Goal: Contribute content: Contribute content

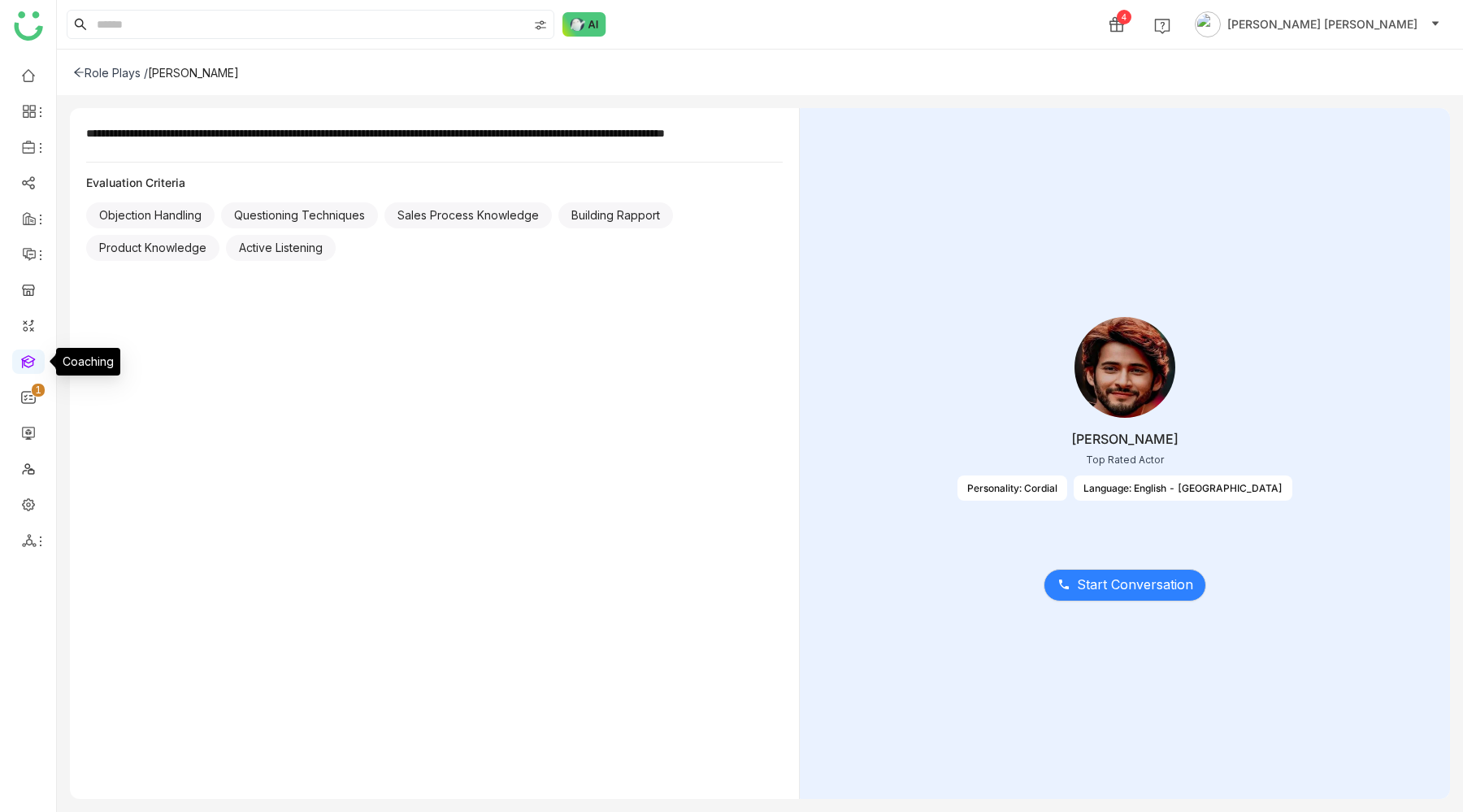
click at [24, 360] on link at bounding box center [28, 360] width 14 height 13
click at [28, 367] on link at bounding box center [28, 360] width 14 height 13
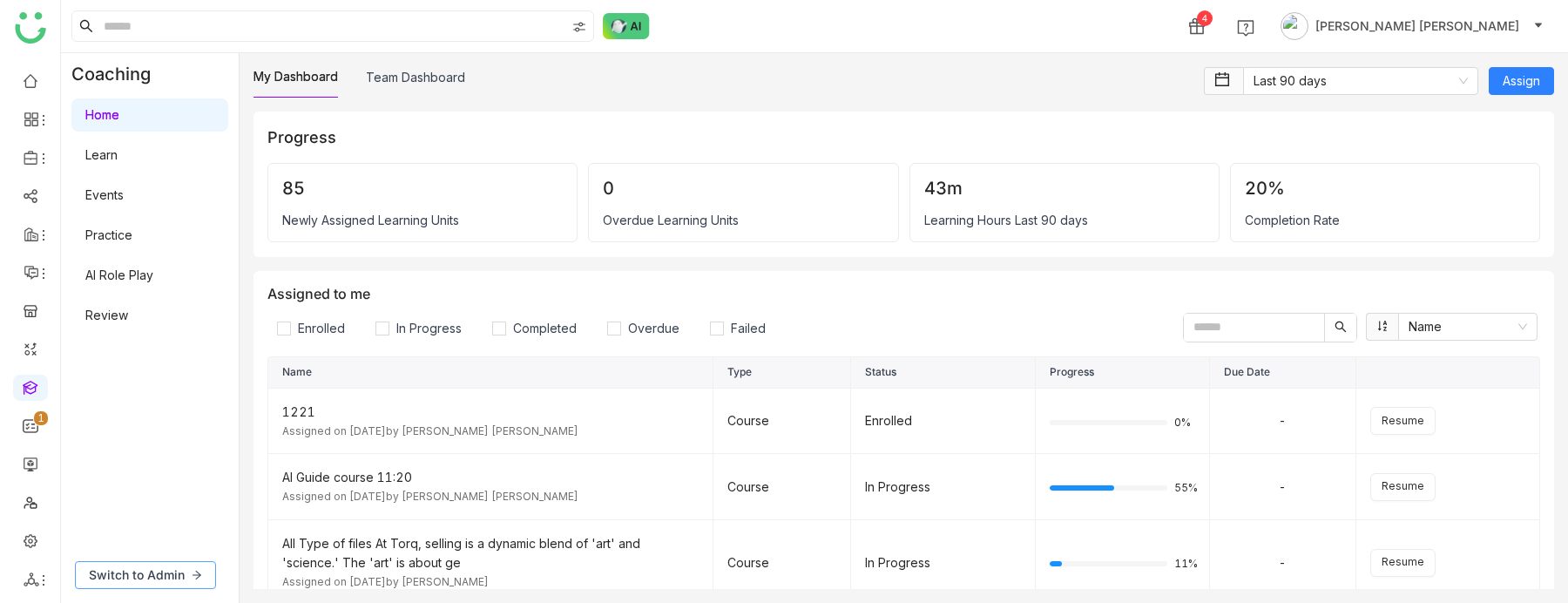
click at [138, 564] on button "Switch to Admin" at bounding box center [145, 574] width 141 height 28
click at [568, 395] on td "1221 Assigned on Sep 3, 2025 by Bhupendra Singh Bhandari" at bounding box center [491, 422] width 445 height 66
click at [525, 410] on div "1221" at bounding box center [490, 411] width 416 height 19
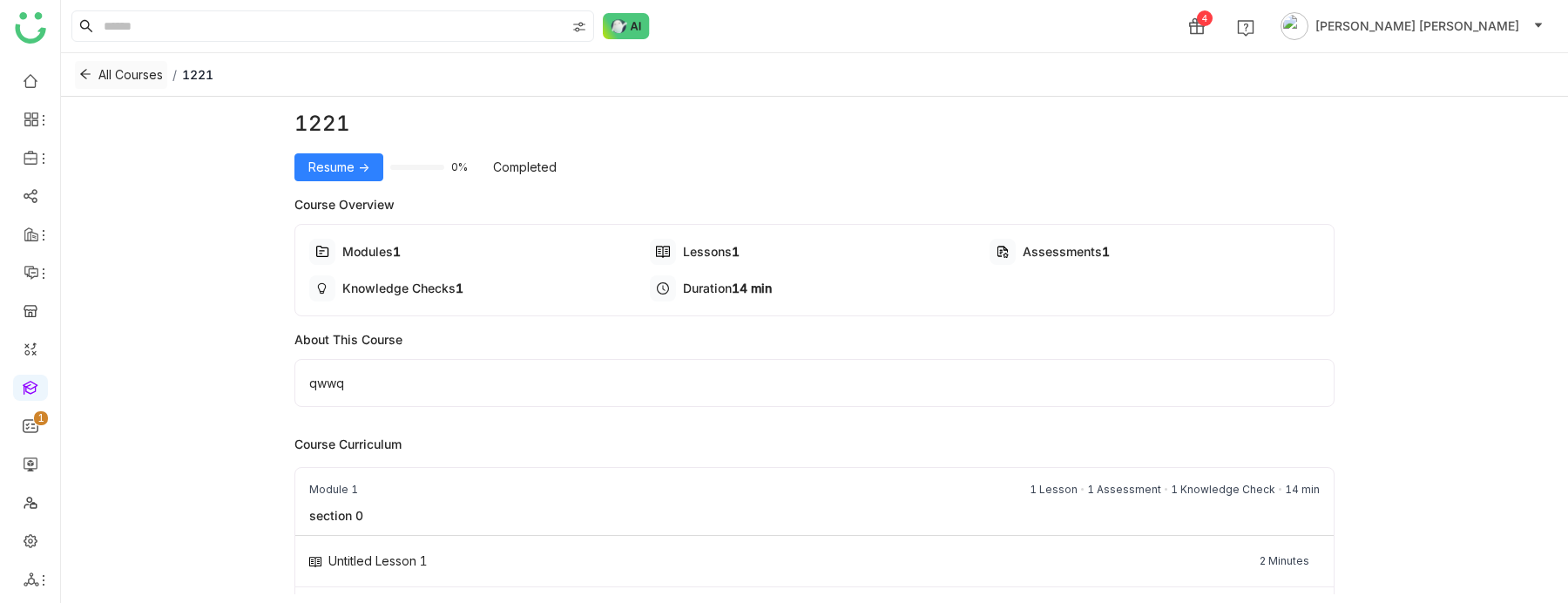
click at [101, 80] on span "All Courses" at bounding box center [131, 74] width 65 height 19
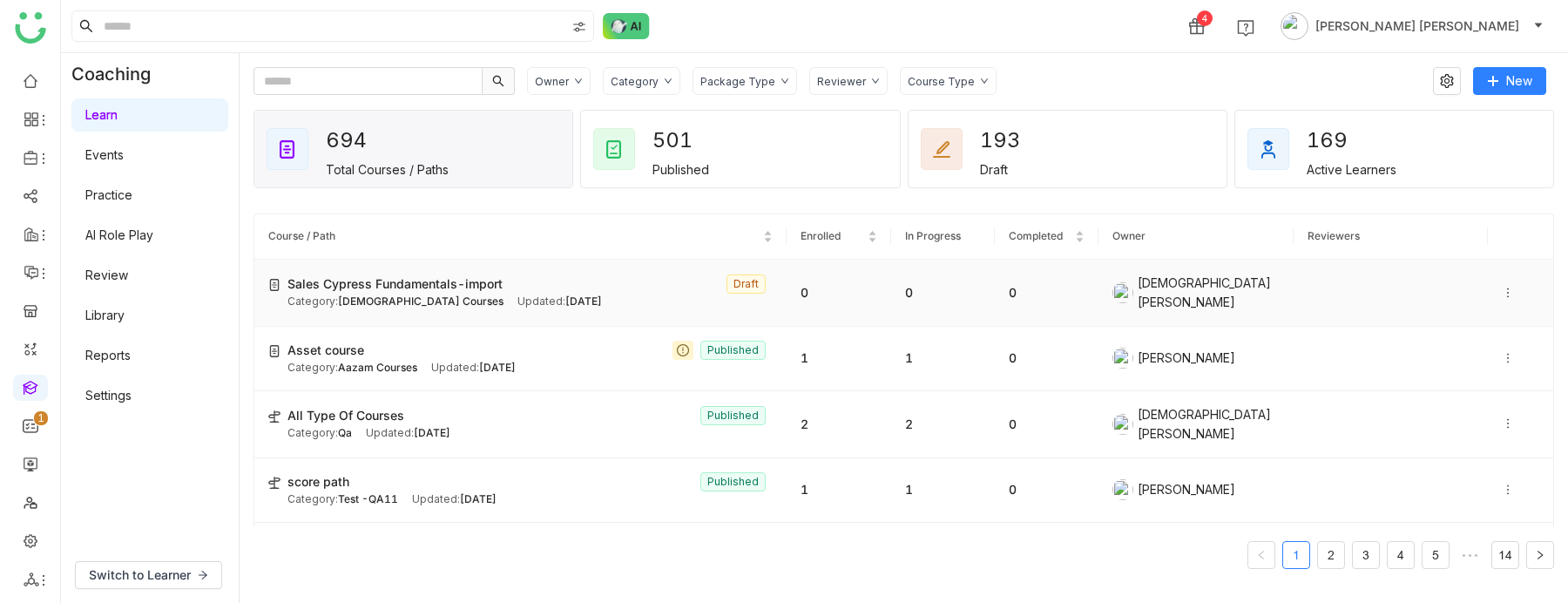
click at [328, 311] on td "Sales Cypress Fundamentals-import Draft Category: Vishnu Courses Updated: Sep 1…" at bounding box center [520, 293] width 532 height 67
click at [351, 288] on span "Sales Cypress Fundamentals-import" at bounding box center [395, 284] width 215 height 19
click at [495, 290] on span "Sales Cypress Fundamentals-import" at bounding box center [395, 284] width 215 height 19
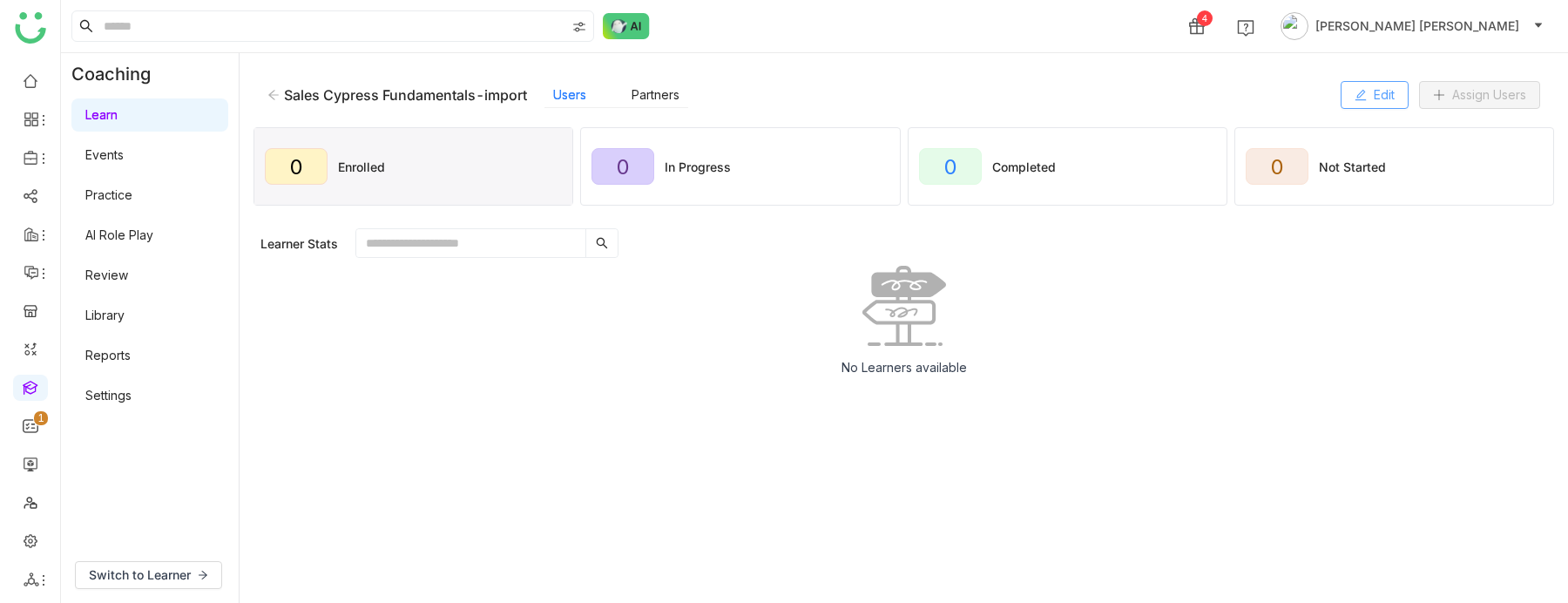
click at [1347, 91] on button "Edit" at bounding box center [1375, 94] width 68 height 28
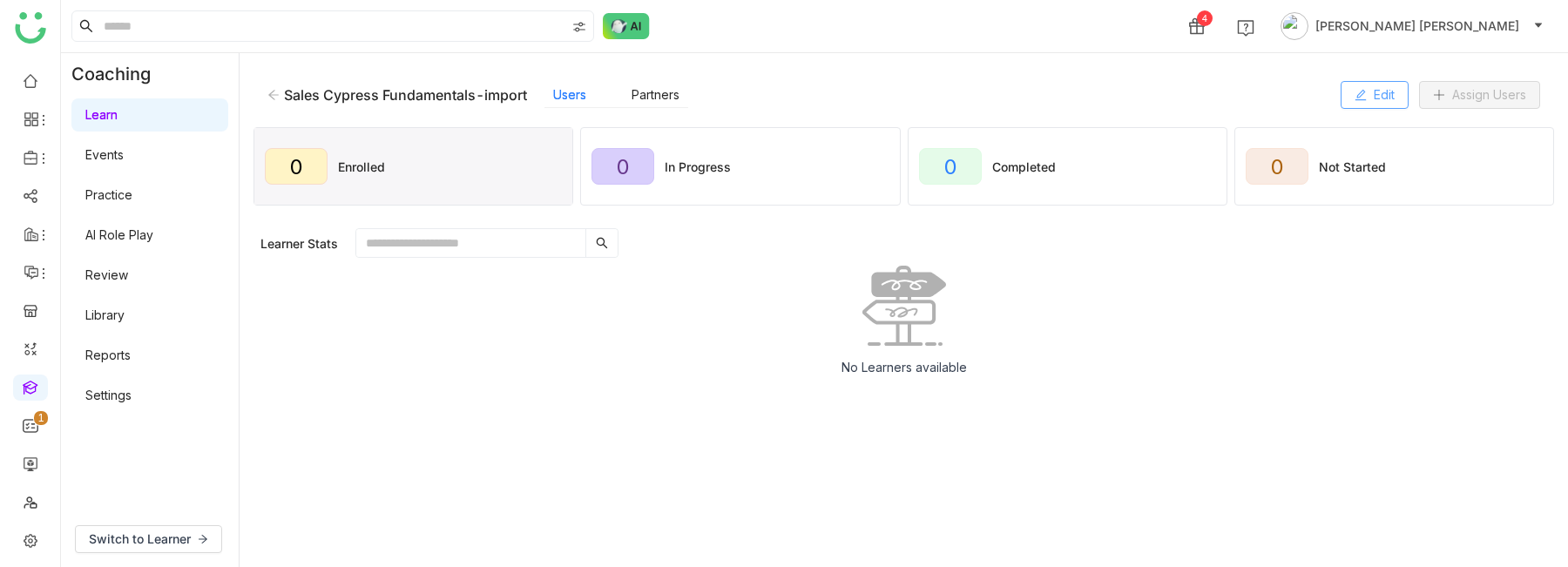
click at [1367, 98] on button "Edit" at bounding box center [1375, 94] width 68 height 28
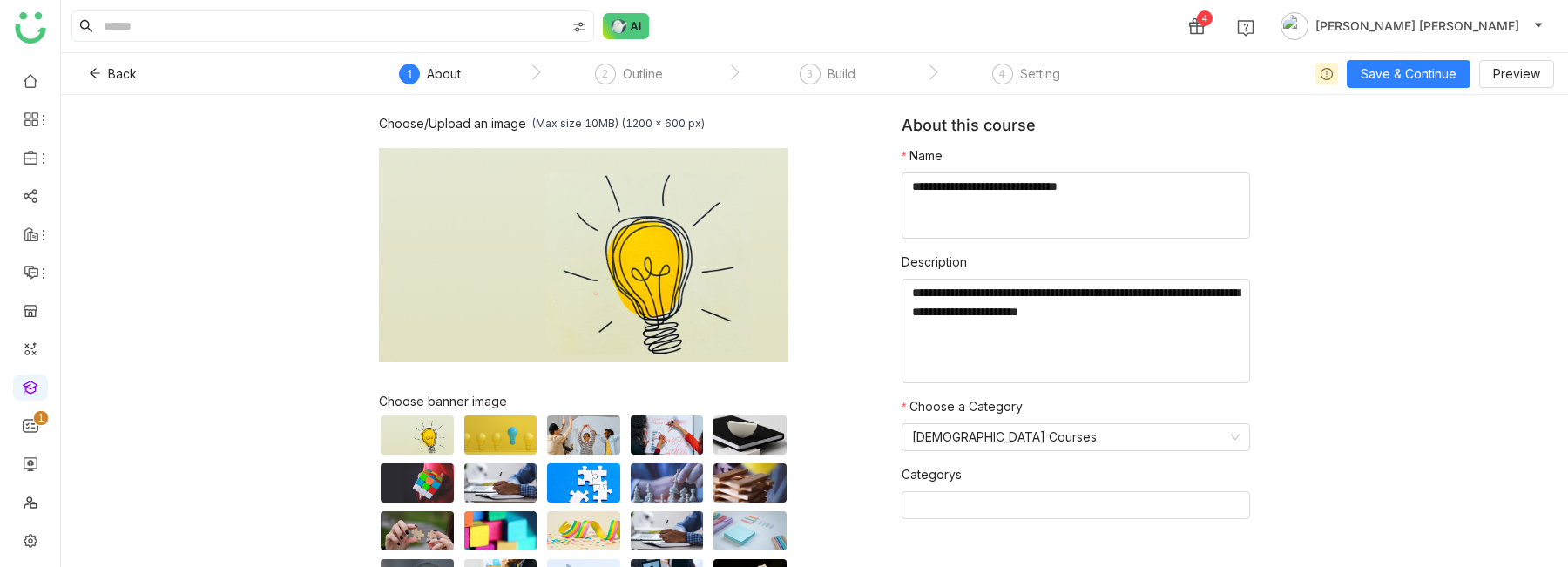
click at [829, 61] on nz-steps "1 About 2 Outline 3 Build 4 Setting" at bounding box center [732, 74] width 784 height 42
click at [828, 74] on div "Build" at bounding box center [841, 74] width 28 height 21
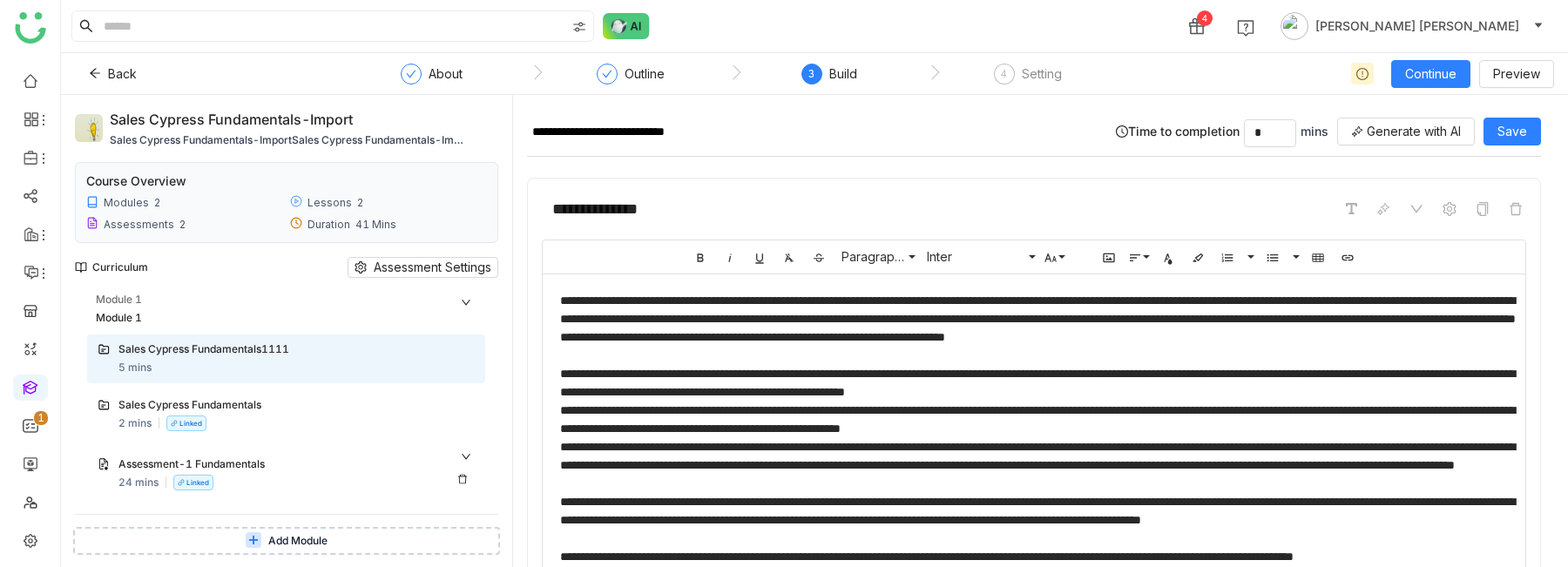
click at [271, 458] on div "Assessment-1 Fundamentals" at bounding box center [275, 465] width 313 height 16
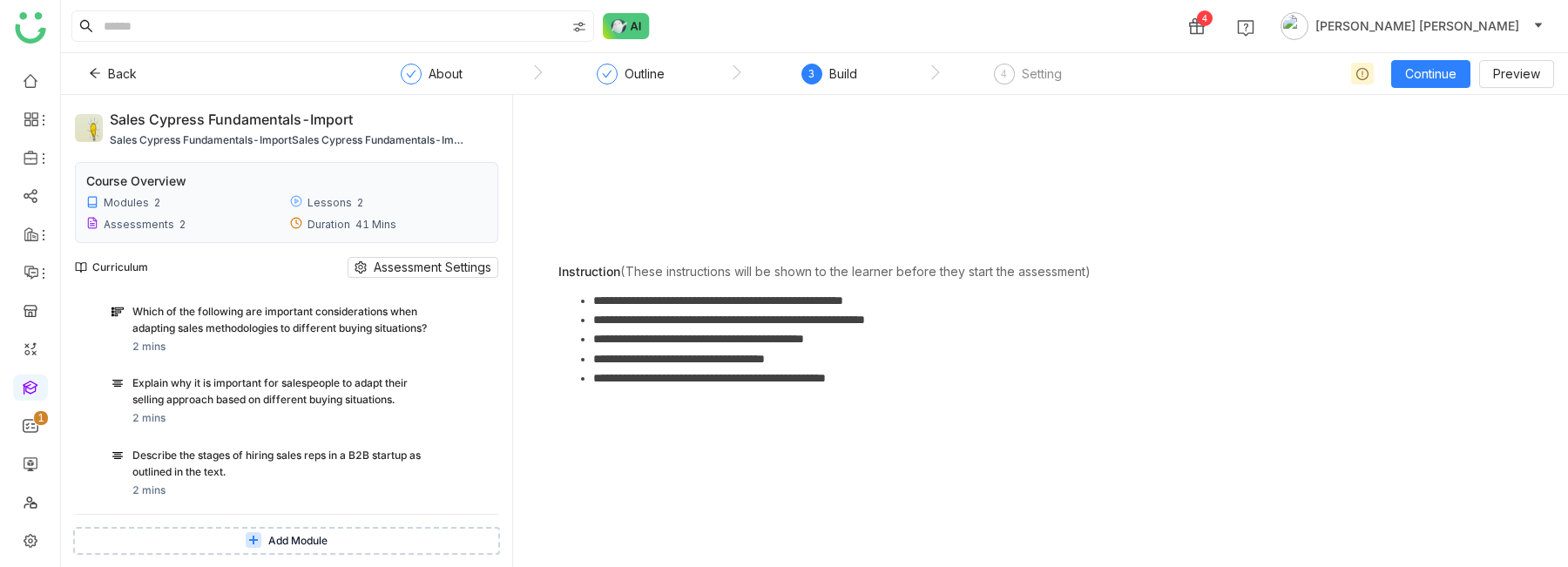
scroll to position [412, 0]
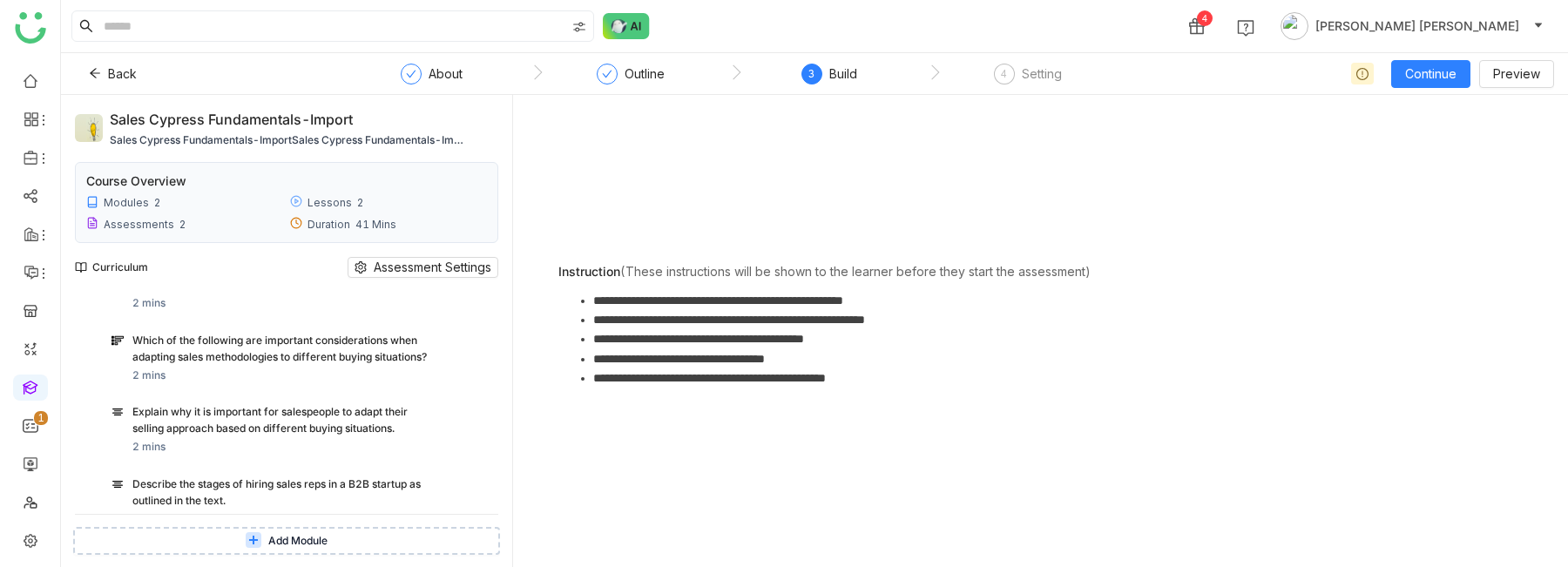
click at [255, 477] on div "Describe the stages of hiring sales reps in a B2B startup as outlined in the te…" at bounding box center [284, 493] width 302 height 33
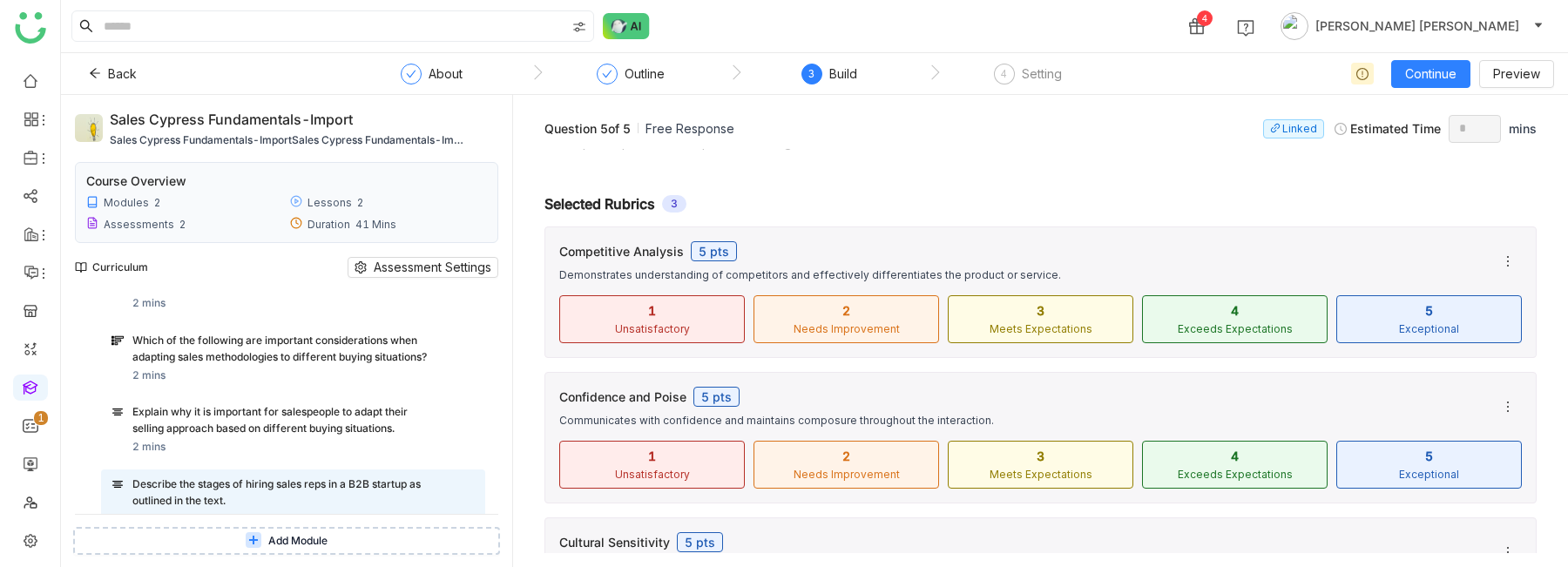
scroll to position [116, 0]
click at [1502, 261] on icon at bounding box center [1508, 262] width 14 height 14
click at [1457, 325] on li "Edit" at bounding box center [1451, 329] width 139 height 33
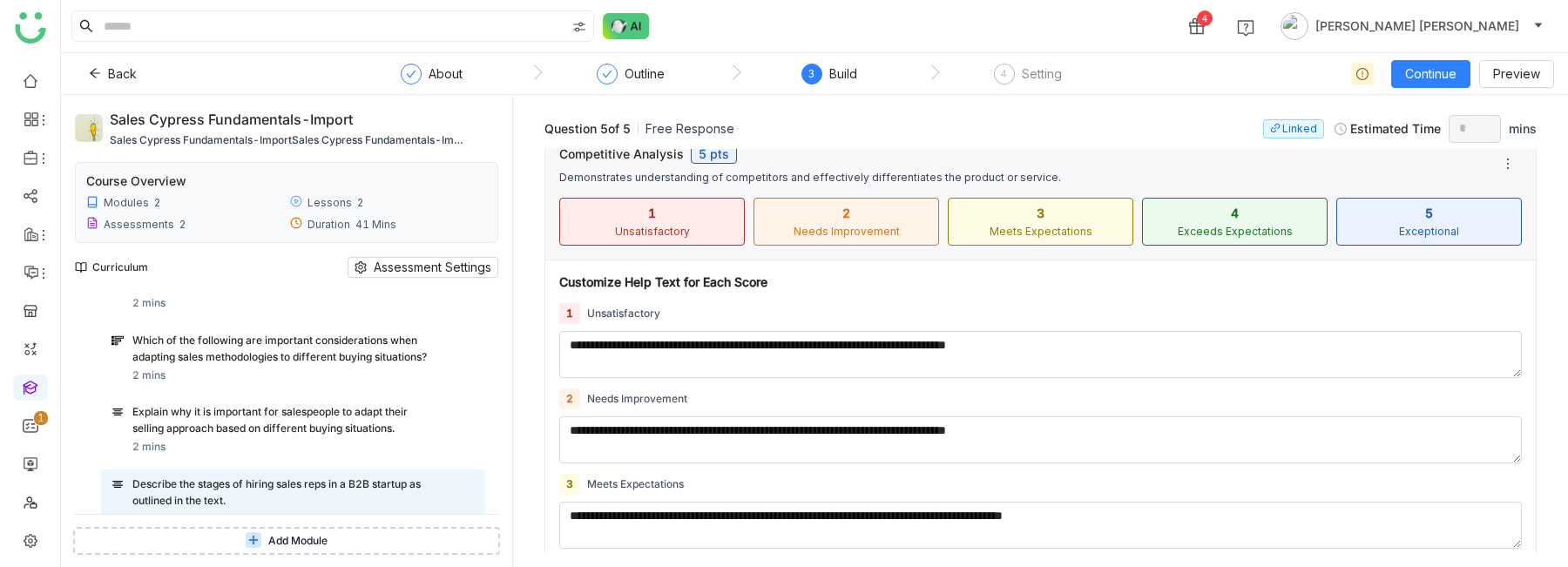
scroll to position [0, 0]
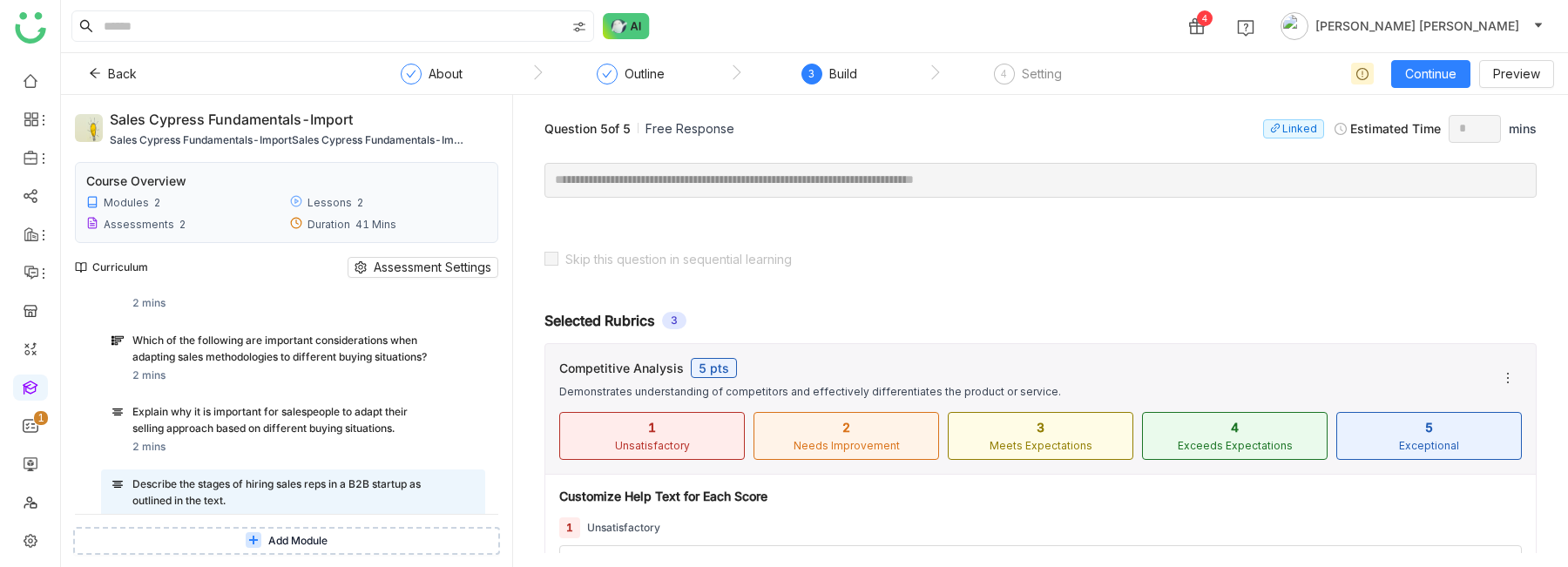
click at [1317, 249] on div "Skip this question in sequential learning" at bounding box center [1040, 257] width 1027 height 44
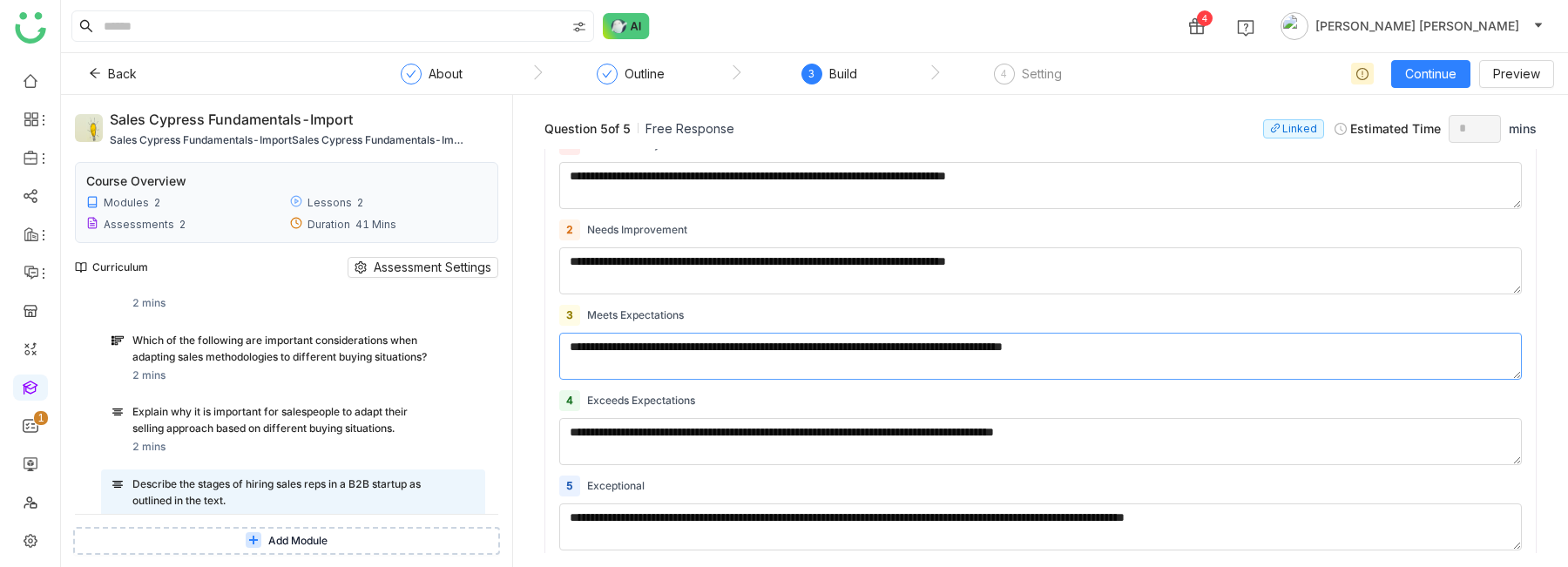
scroll to position [391, 0]
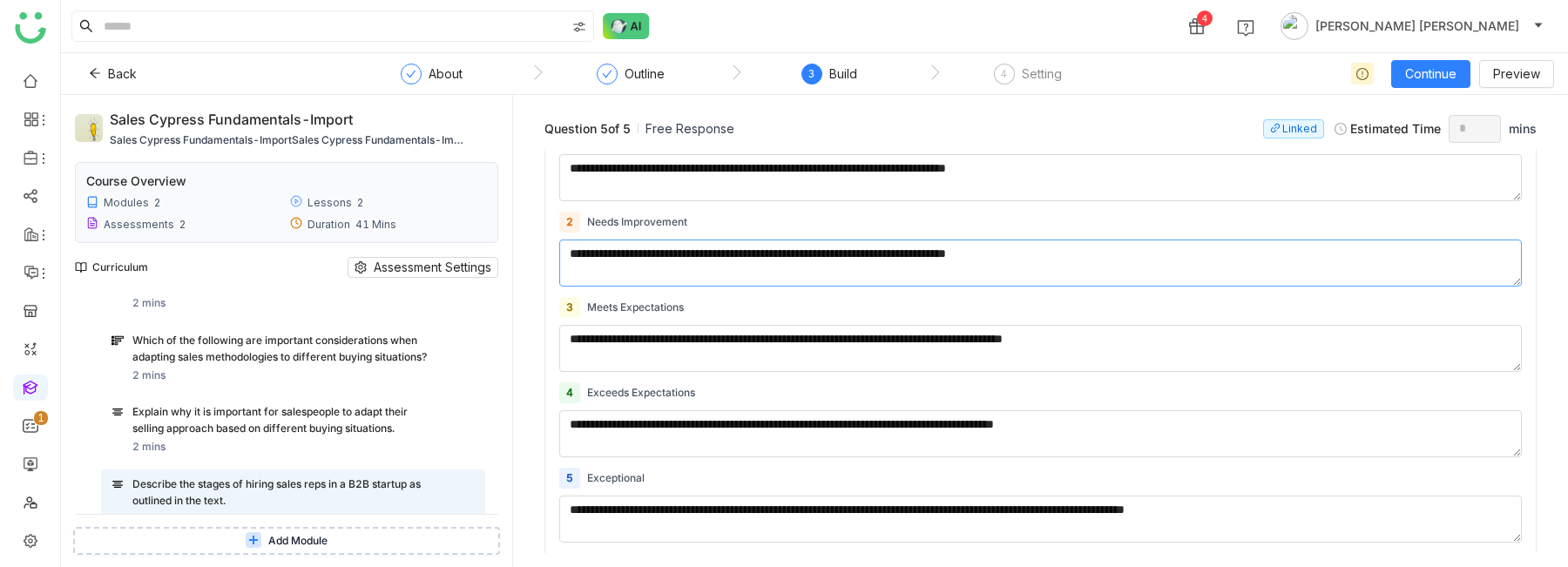
click at [1100, 248] on textarea "**********" at bounding box center [1040, 263] width 962 height 47
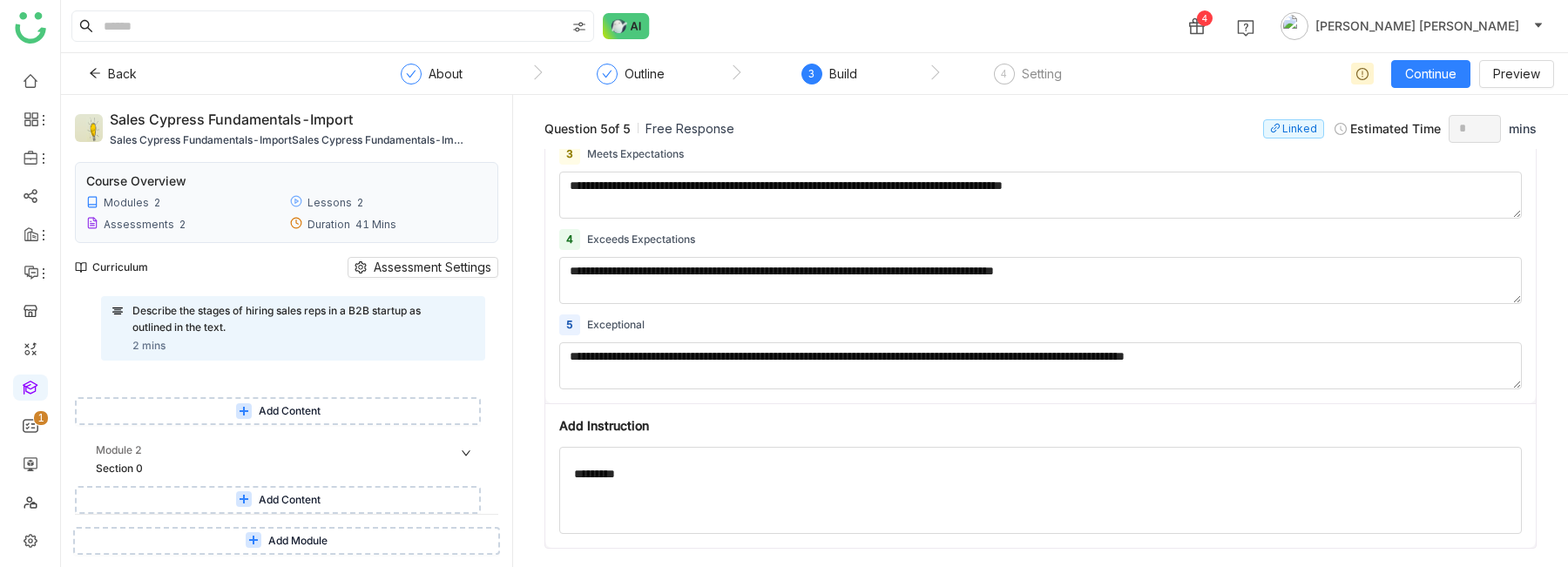
scroll to position [532, 0]
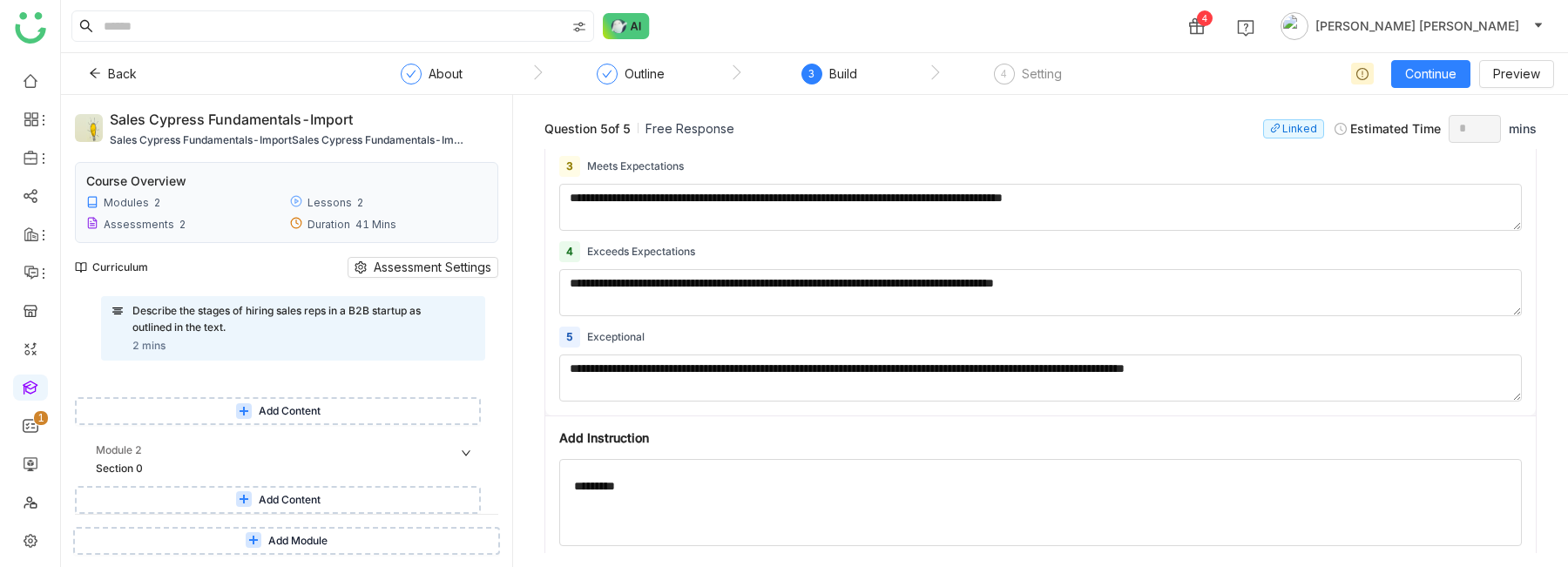
type textarea "**********"
click at [919, 373] on textarea "**********" at bounding box center [1040, 378] width 962 height 47
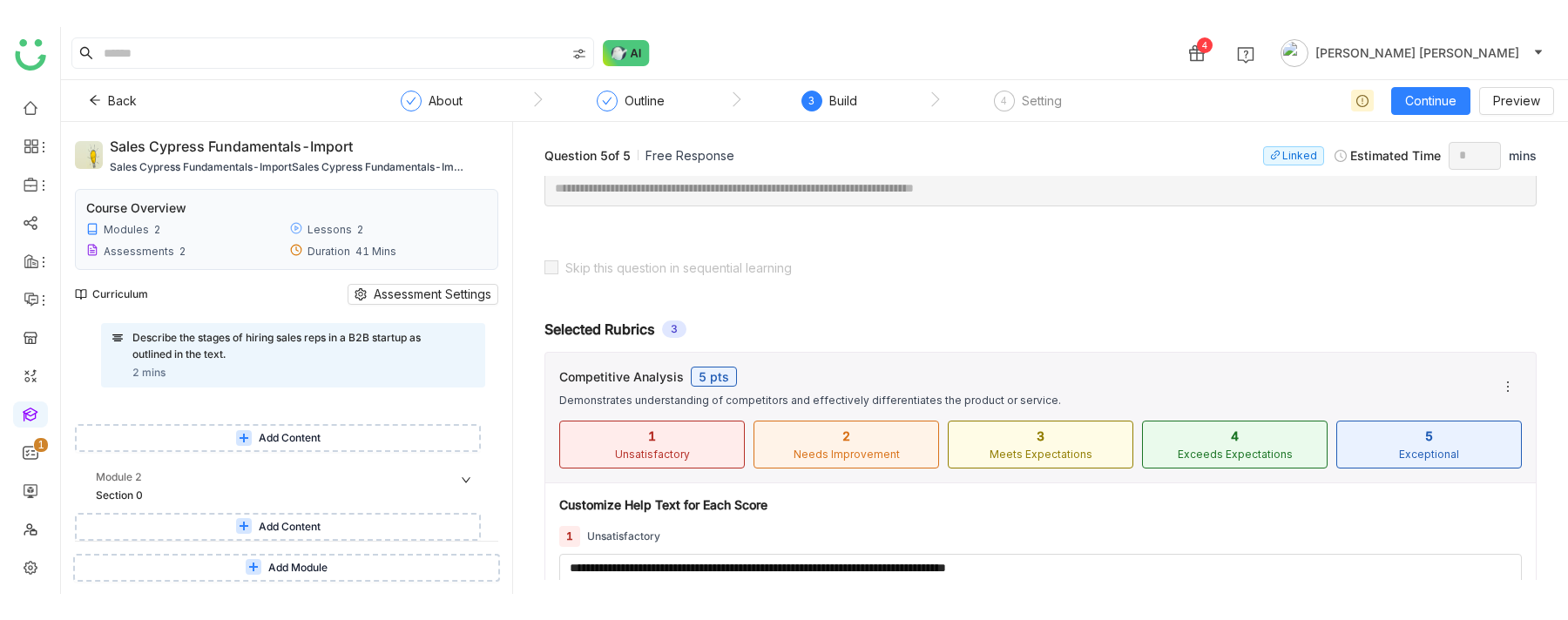
scroll to position [0, 0]
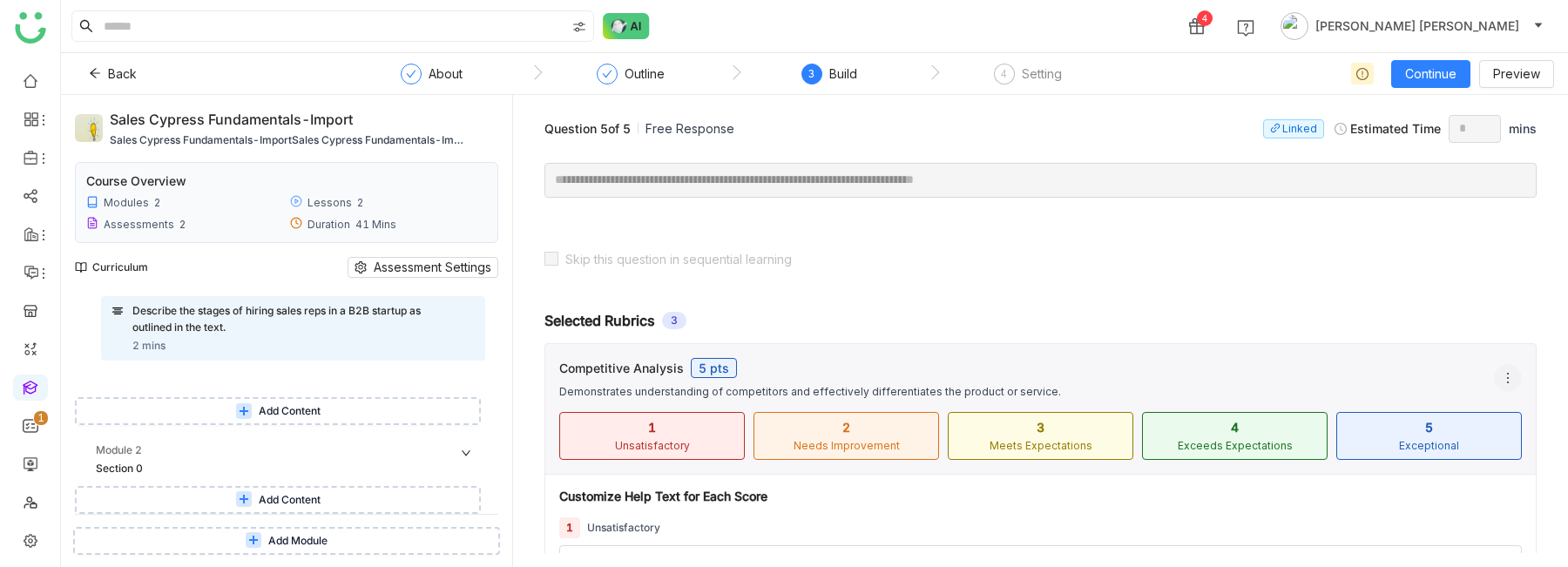
type textarea "**********"
click at [1507, 373] on icon at bounding box center [1508, 378] width 14 height 14
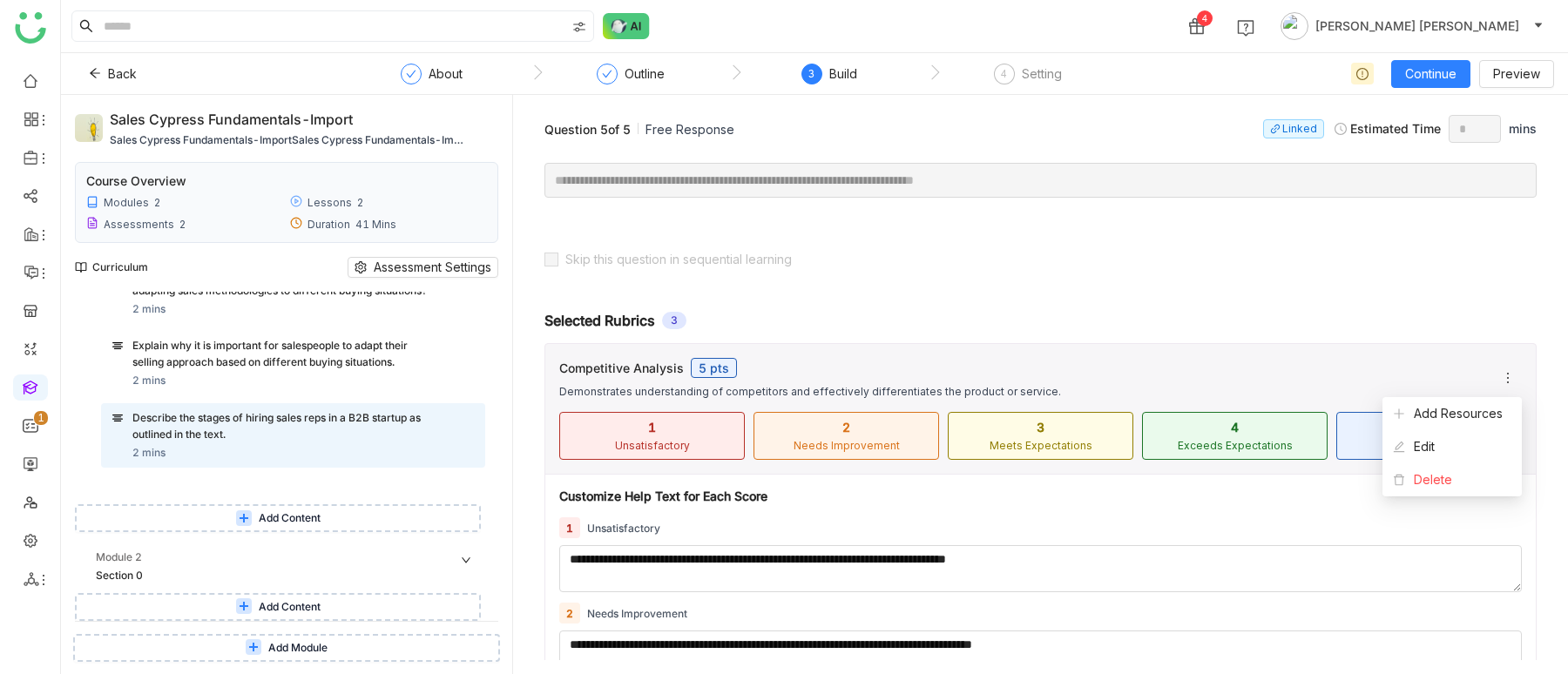
scroll to position [478, 0]
click at [267, 516] on span "Add Content" at bounding box center [289, 519] width 62 height 16
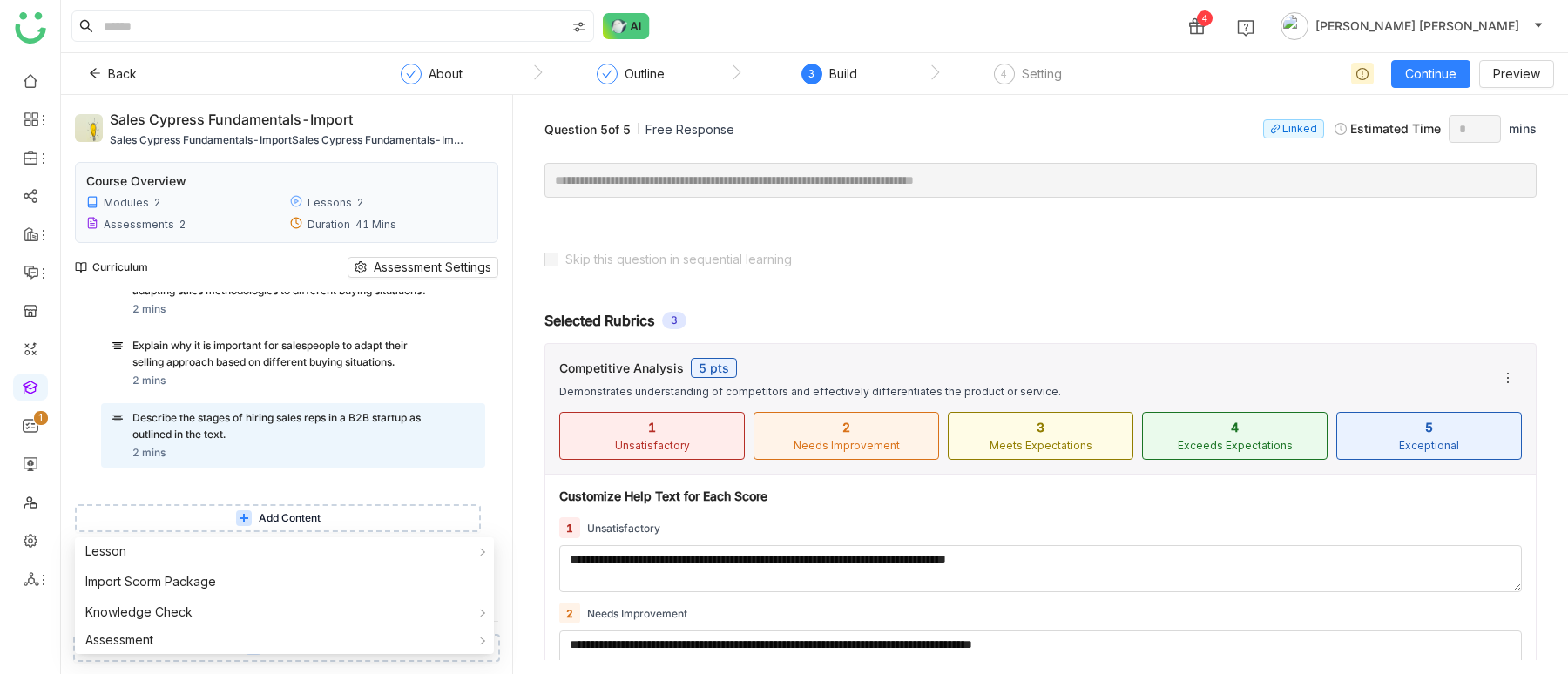
click at [73, 466] on div "Sales Cypress Fundamentals-import Sales Cypress Fundamentals-importSales Cypres…" at bounding box center [286, 384] width 451 height 579
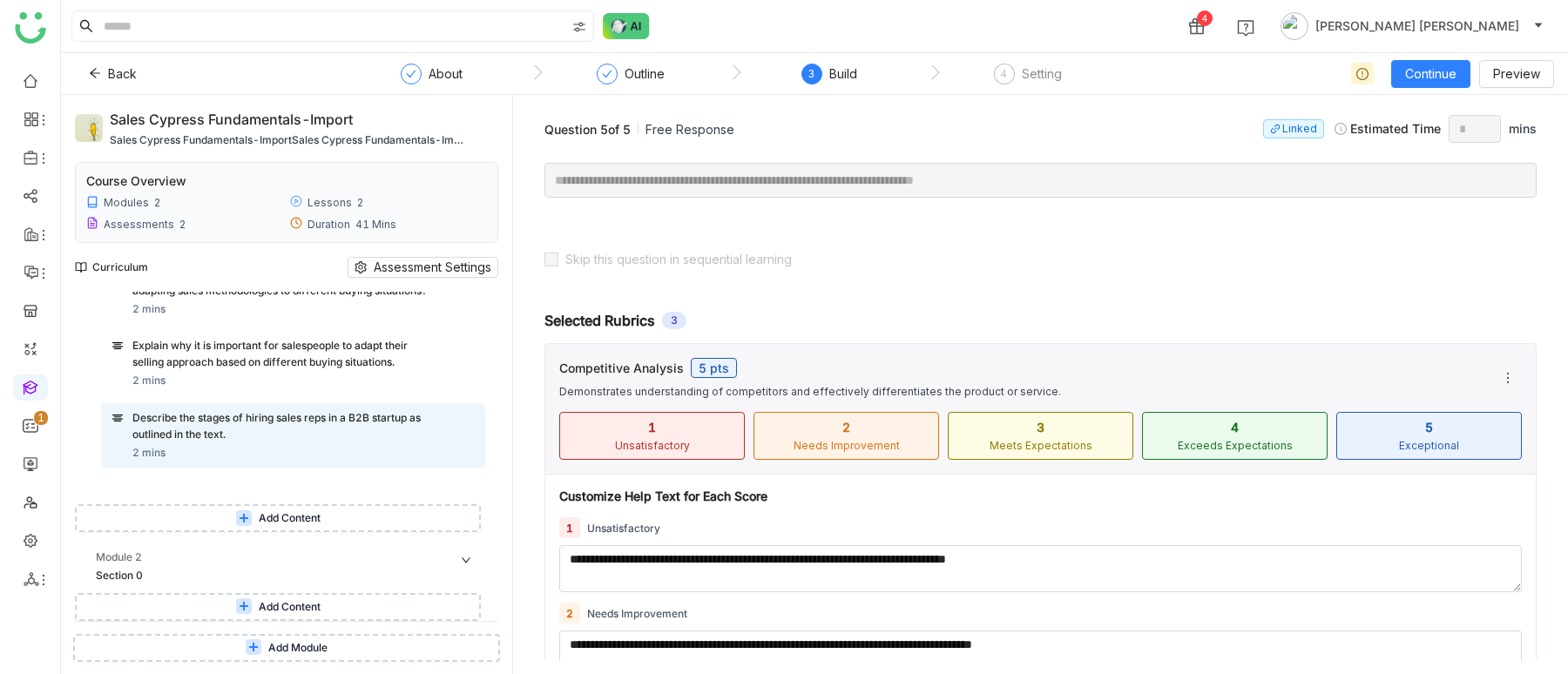
click at [239, 521] on button "Add Content" at bounding box center [277, 518] width 406 height 28
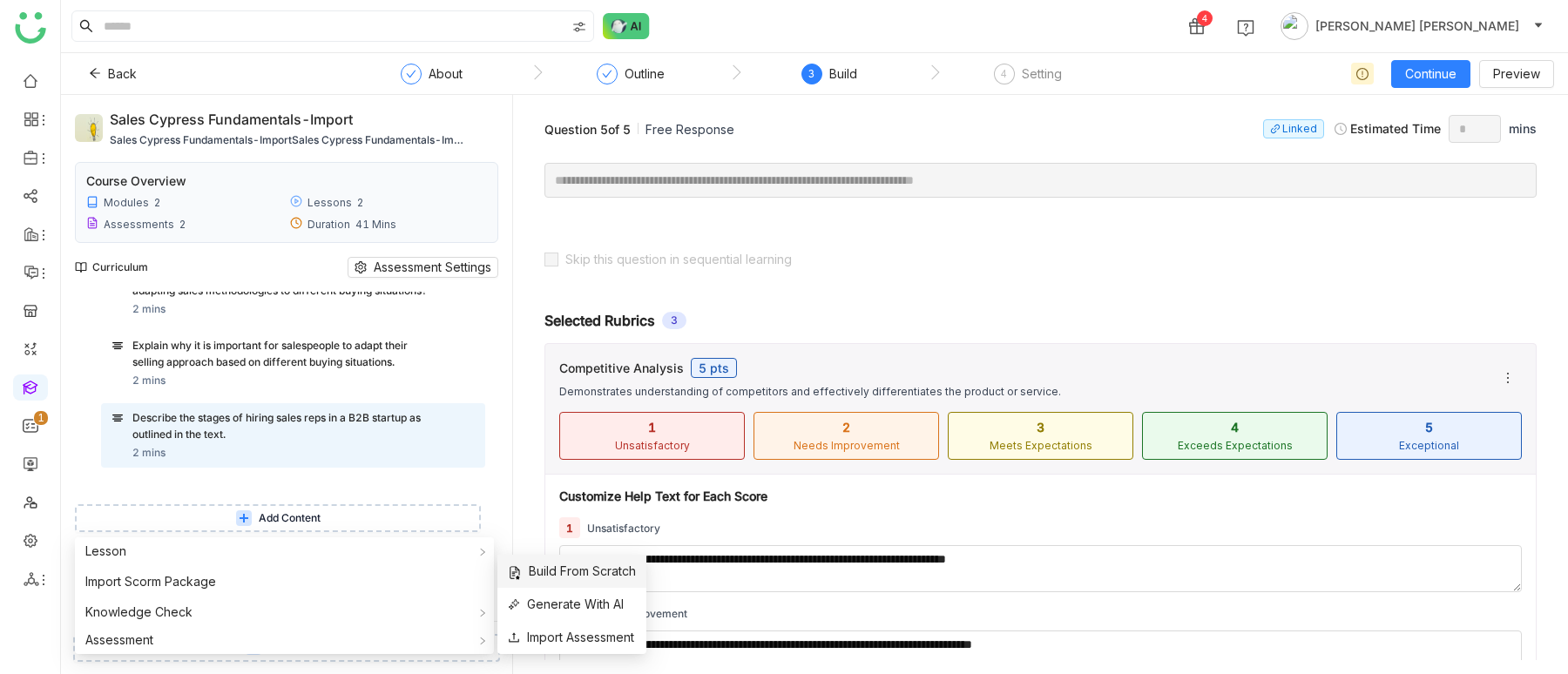
click at [591, 577] on span "Build From Scratch" at bounding box center [572, 571] width 128 height 19
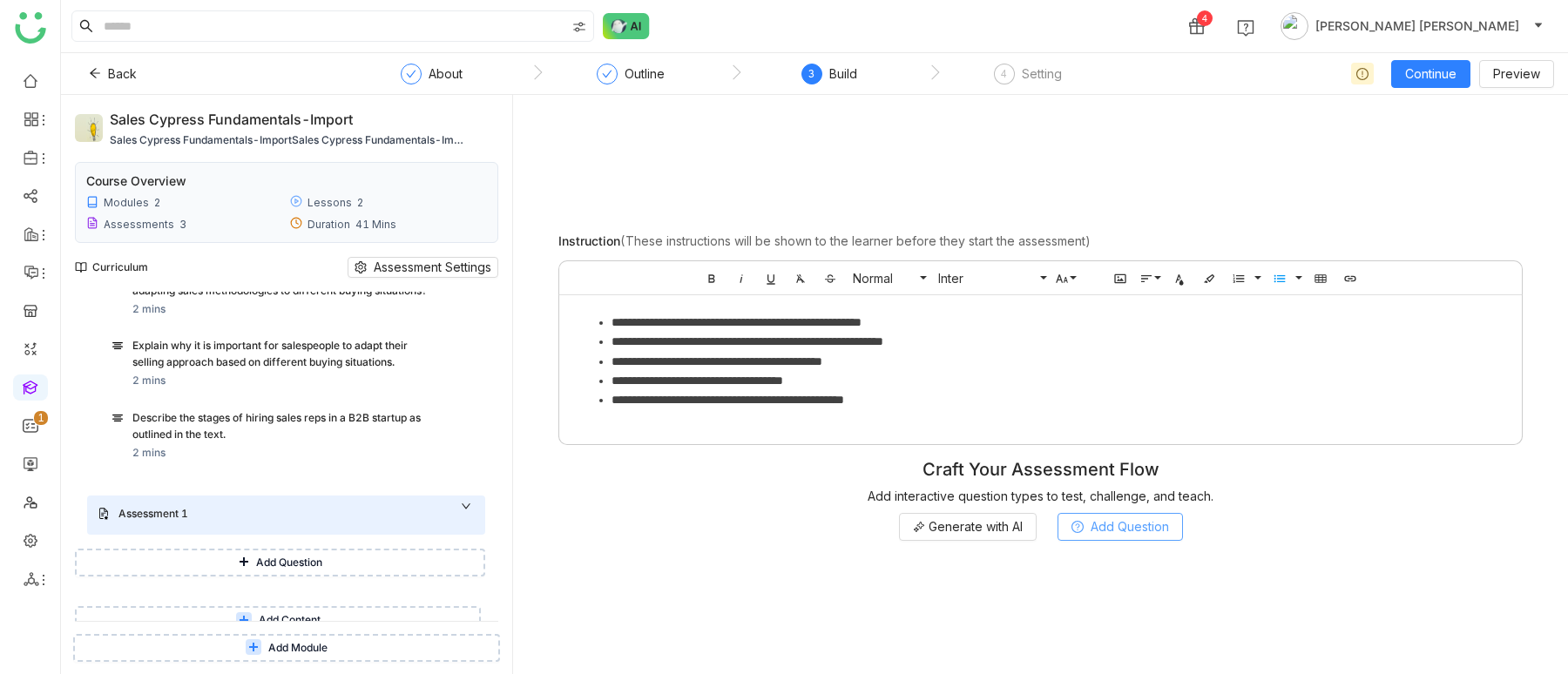
click at [1126, 534] on span "Add Question" at bounding box center [1129, 526] width 78 height 19
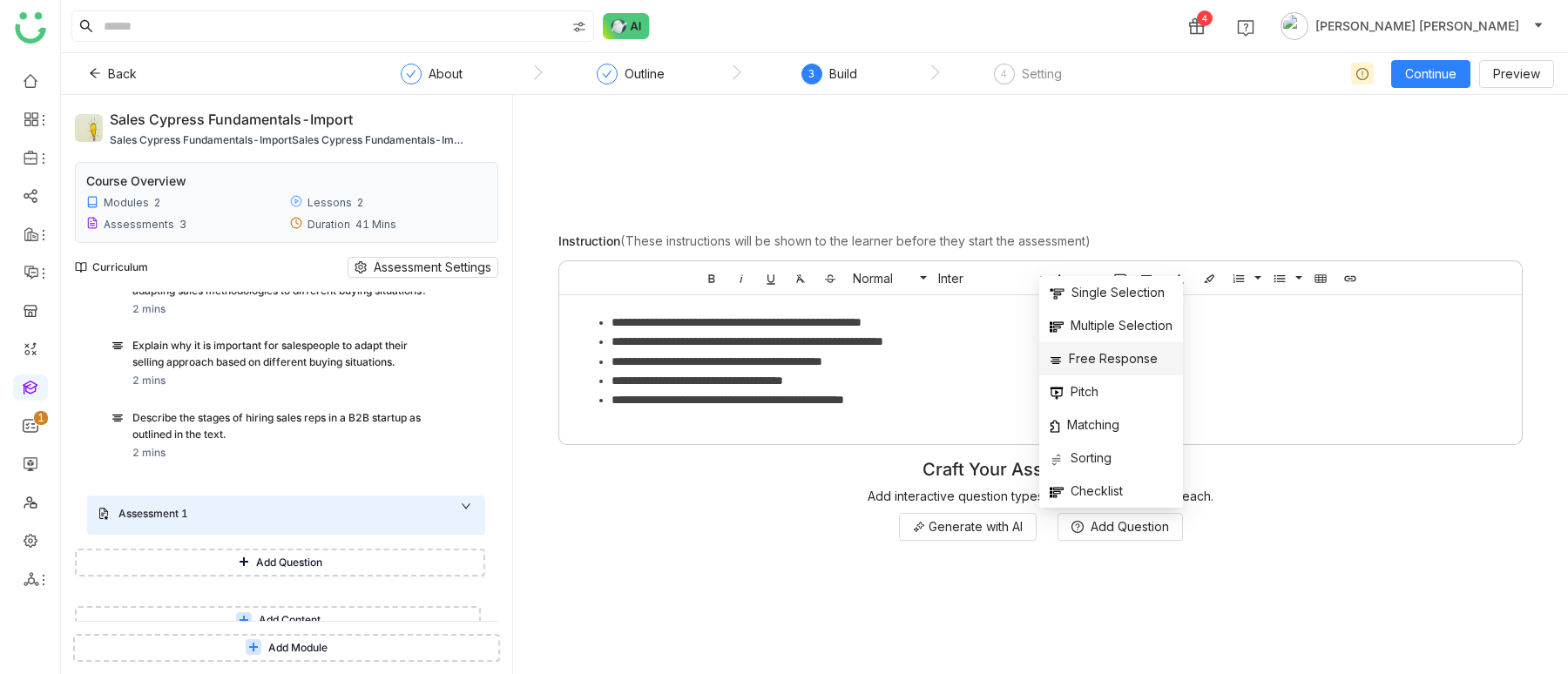
click at [1103, 364] on span "Free Response" at bounding box center [1103, 358] width 108 height 19
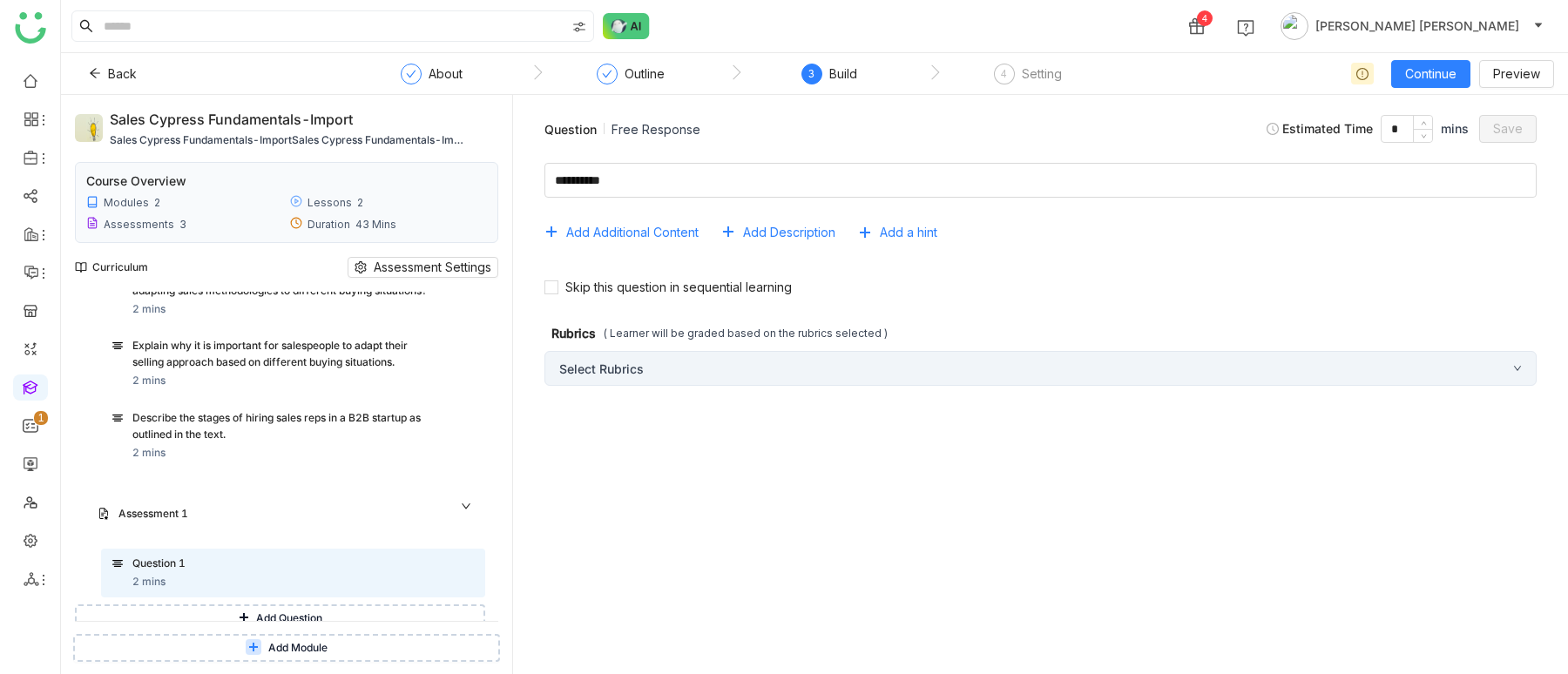
click at [877, 363] on div "Select Rubrics" at bounding box center [1040, 368] width 992 height 35
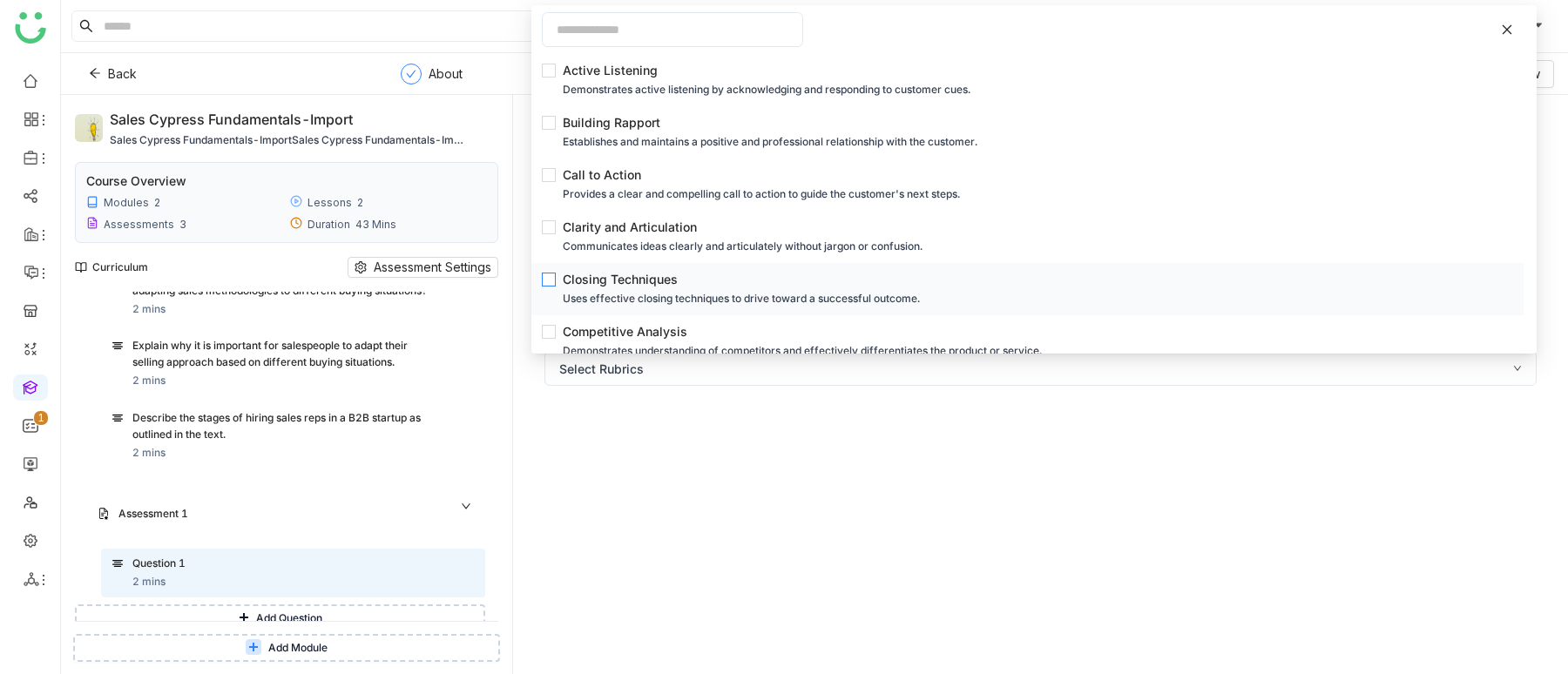
click at [700, 272] on div "Closing Techniques" at bounding box center [1032, 279] width 940 height 19
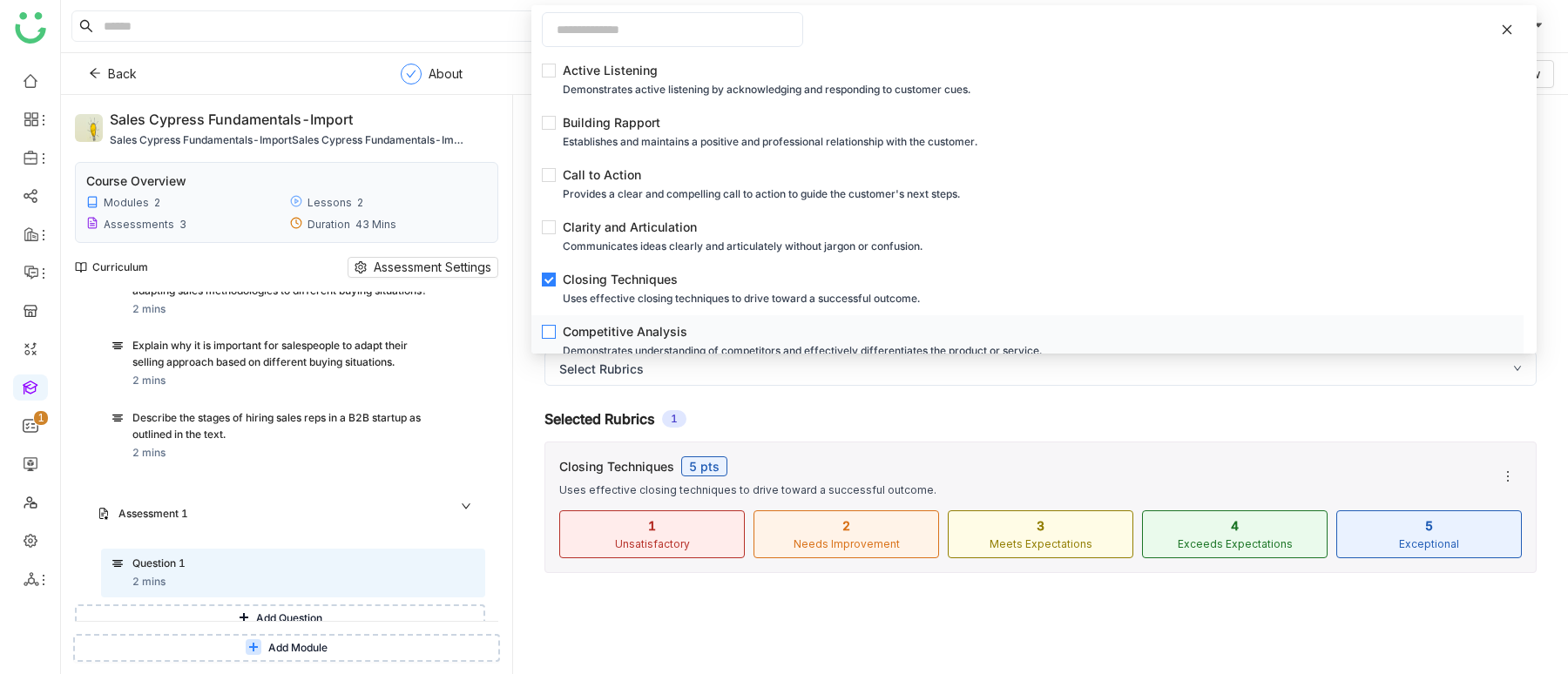
click at [664, 322] on div "Competitive Analysis" at bounding box center [1032, 331] width 940 height 19
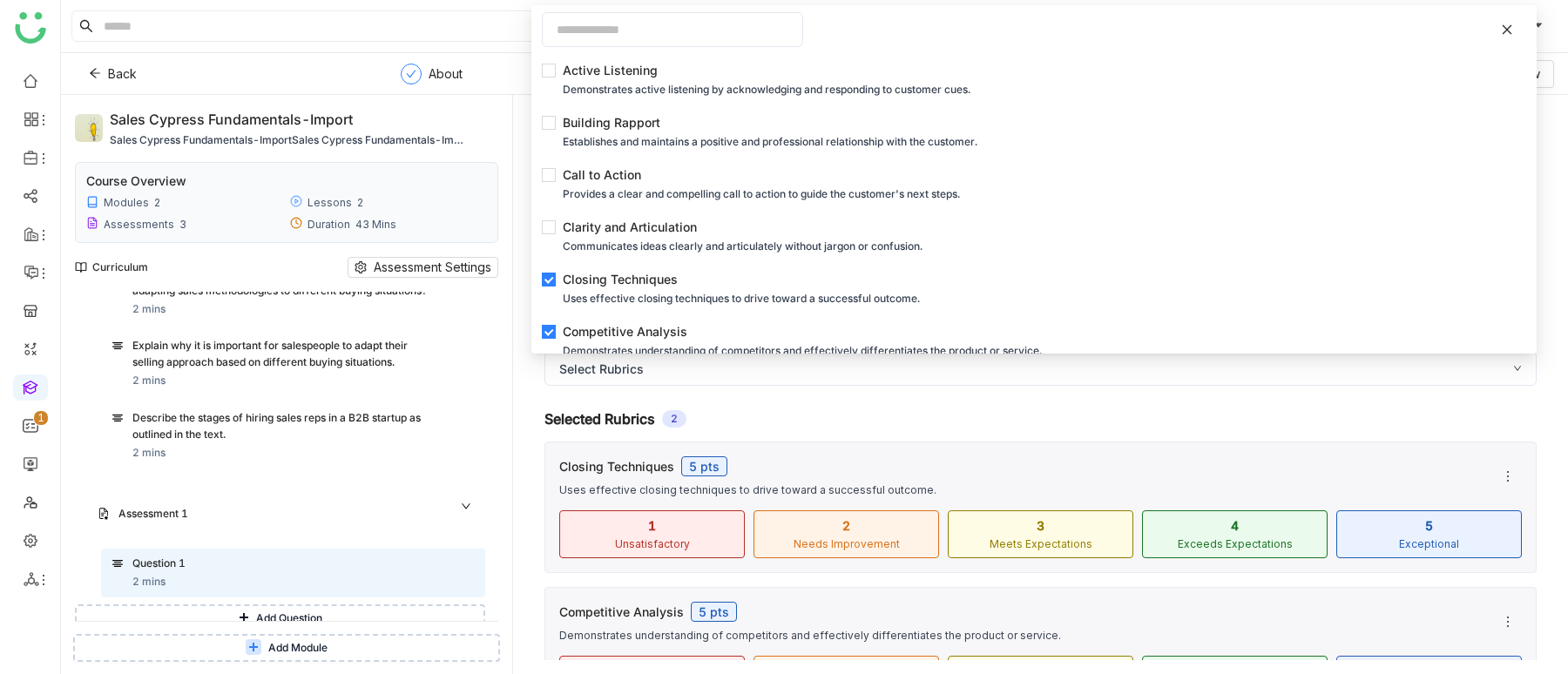
click at [954, 414] on div "Selected Rubrics 2" at bounding box center [1040, 418] width 992 height 17
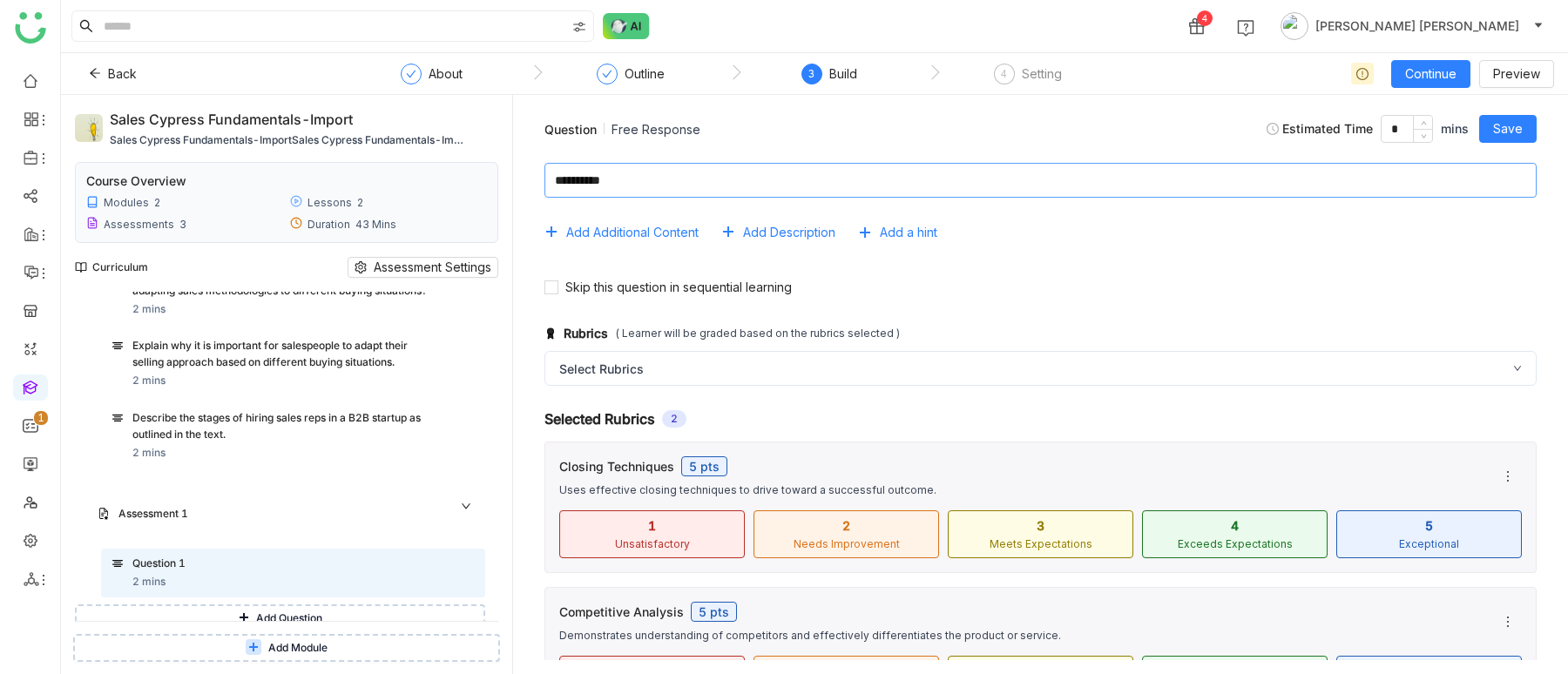
click at [677, 179] on textarea at bounding box center [1040, 179] width 992 height 35
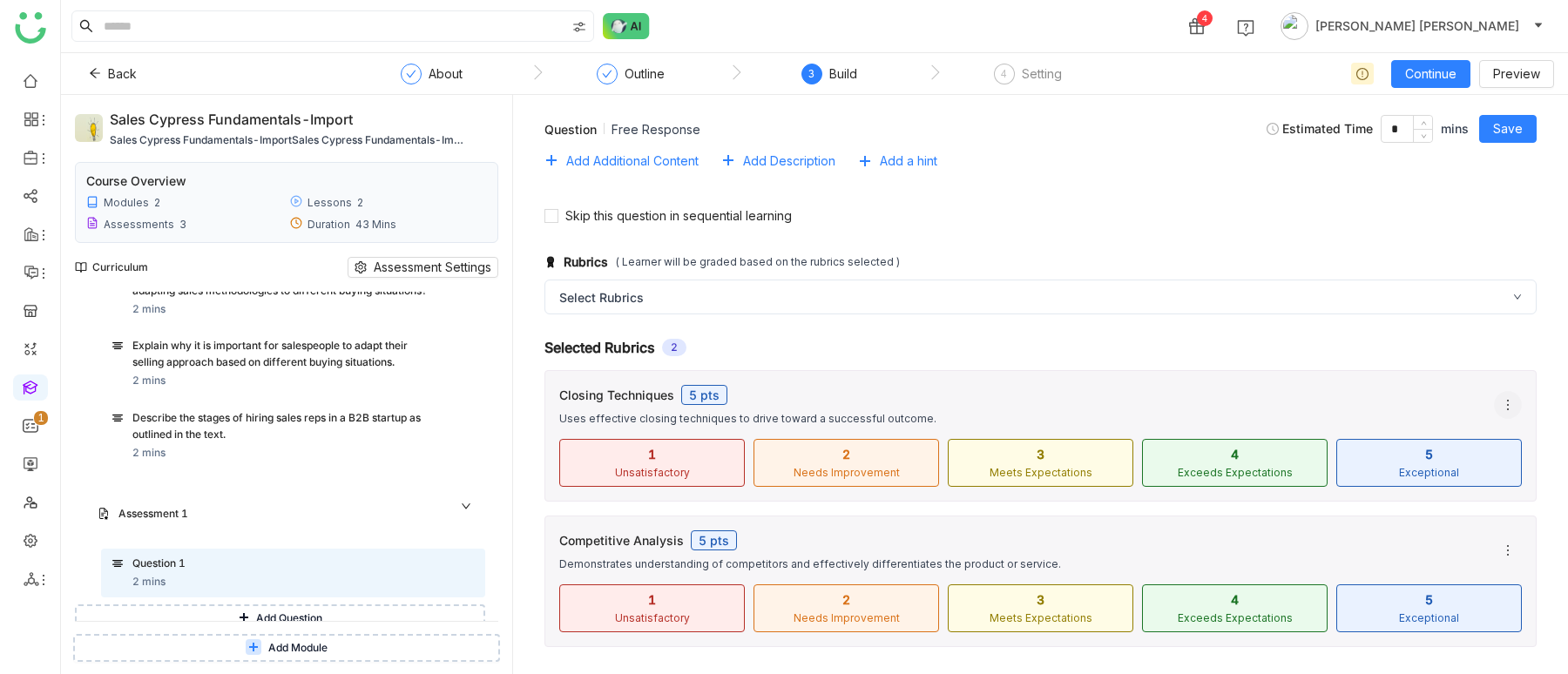
type textarea "*****"
click at [1510, 398] on icon at bounding box center [1508, 406] width 14 height 14
click at [1450, 460] on li "Edit" at bounding box center [1451, 474] width 139 height 33
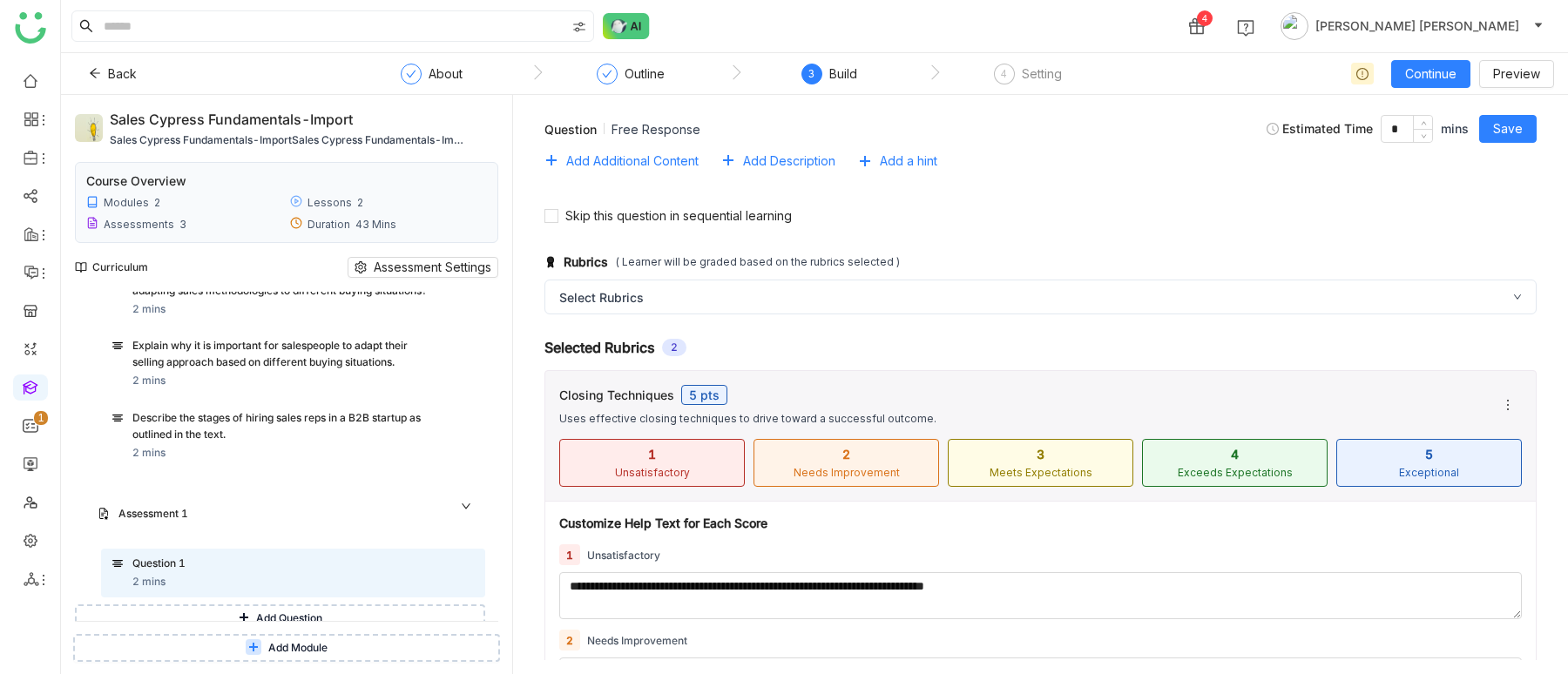
scroll to position [690, 0]
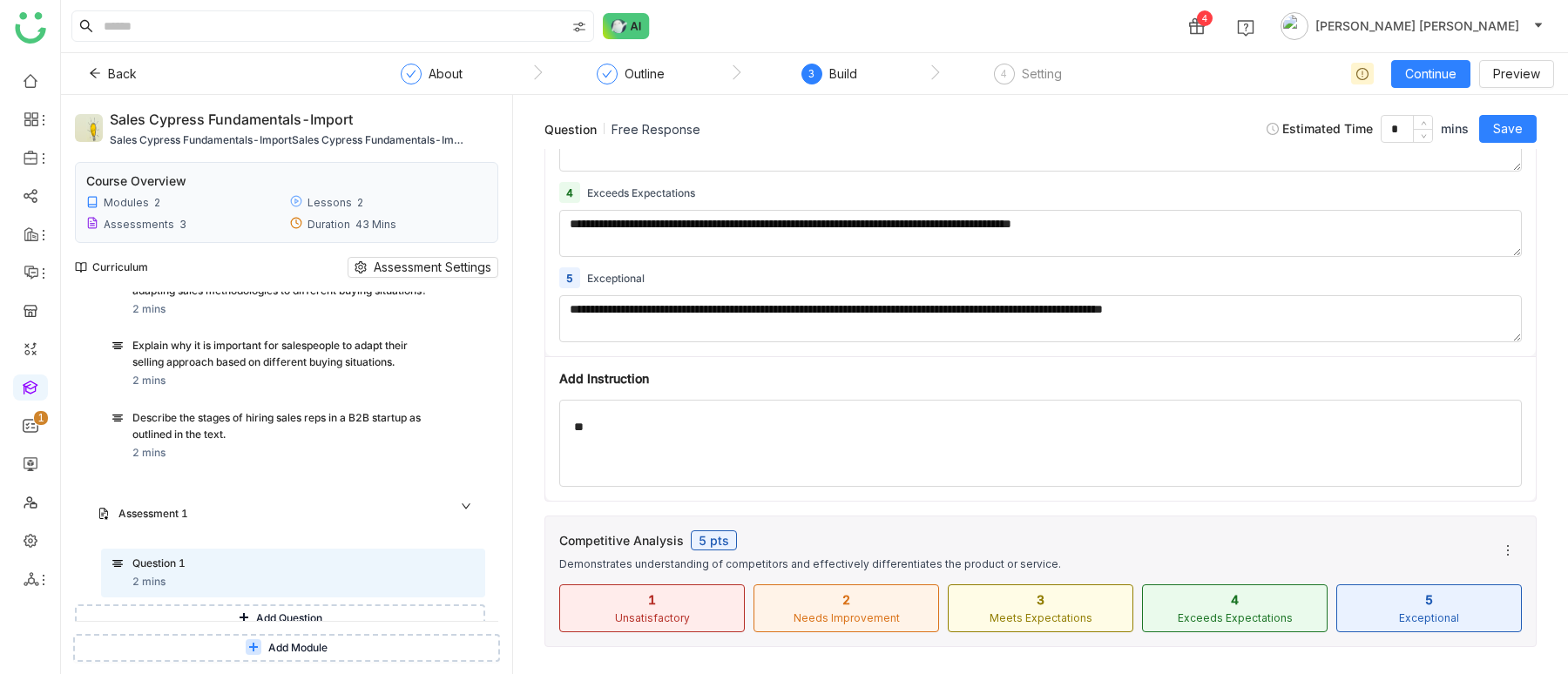
click at [783, 454] on div "**" at bounding box center [1040, 450] width 933 height 58
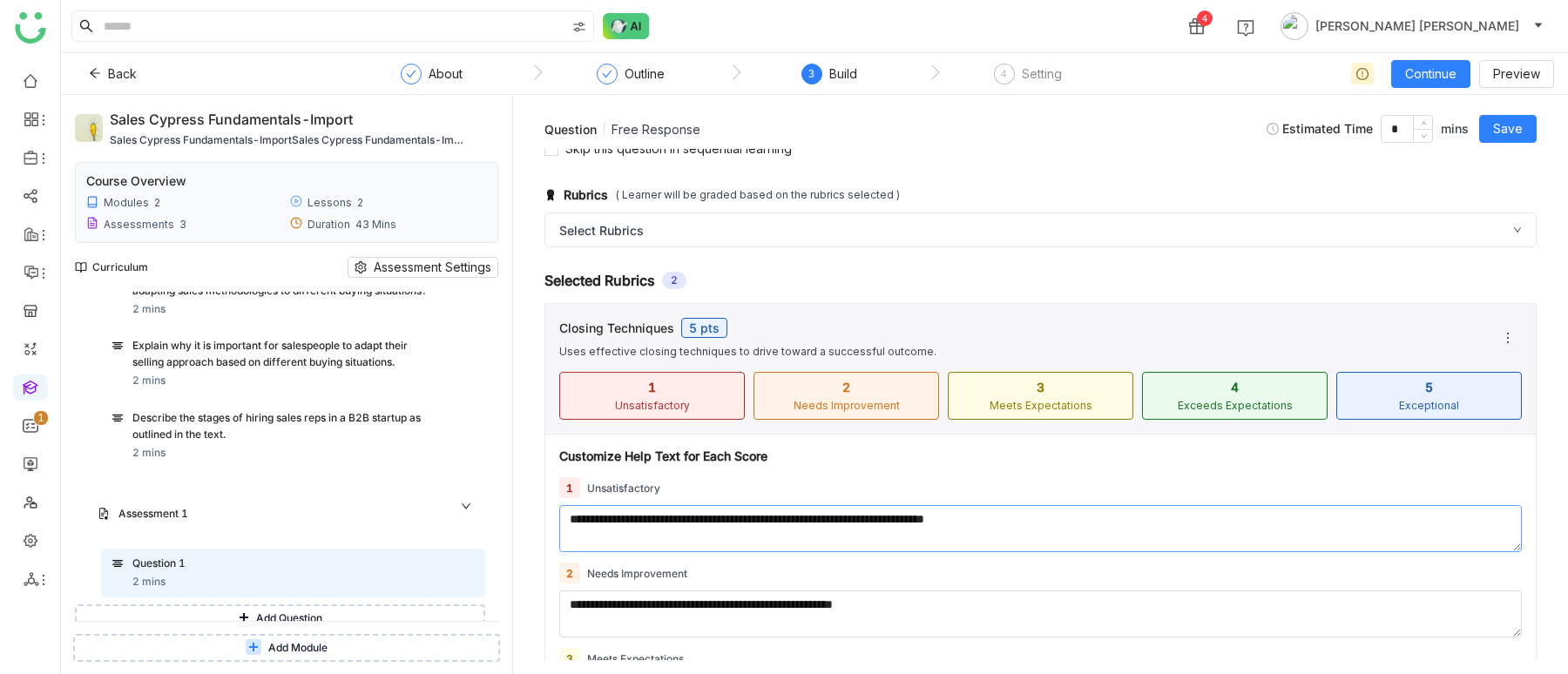
scroll to position [0, 0]
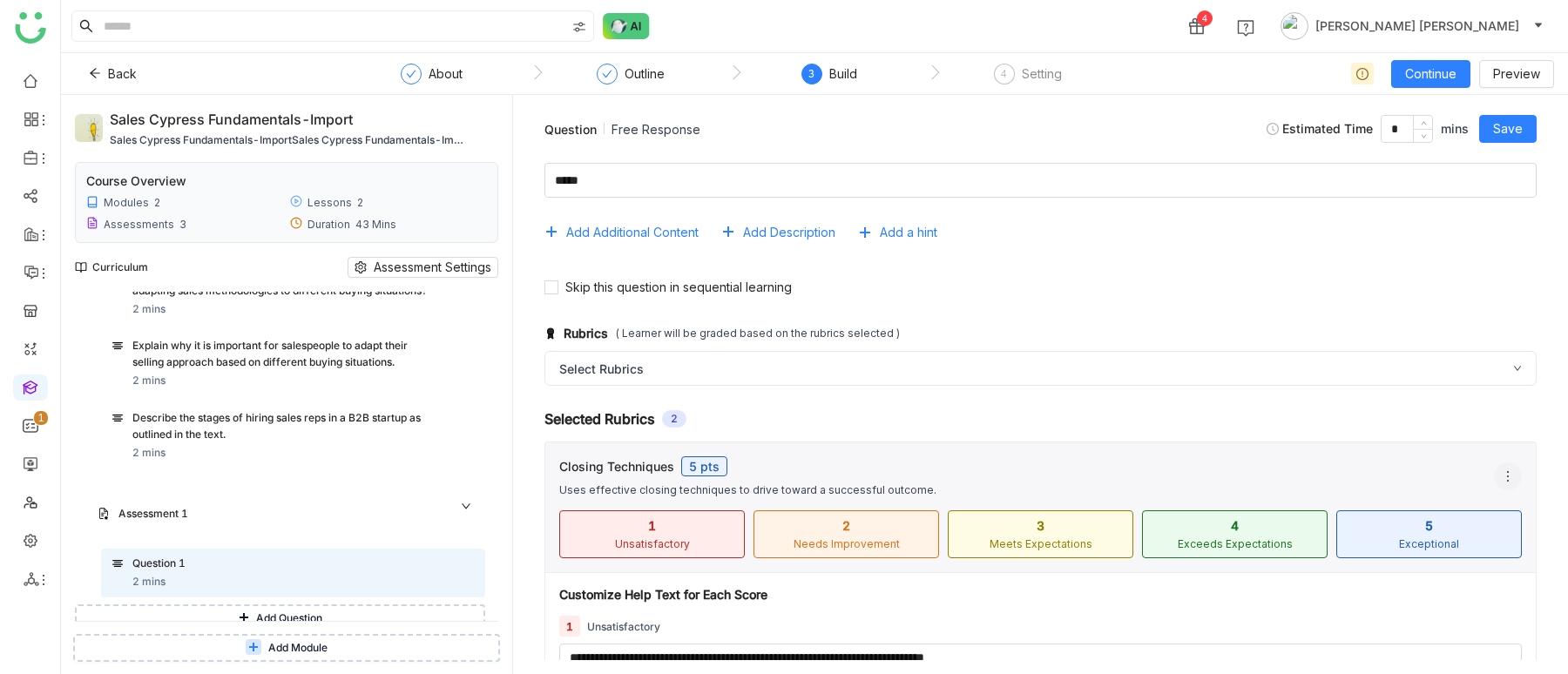
click at [1505, 473] on icon at bounding box center [1508, 477] width 14 height 14
click at [1467, 513] on span "Add Resources" at bounding box center [1448, 512] width 109 height 19
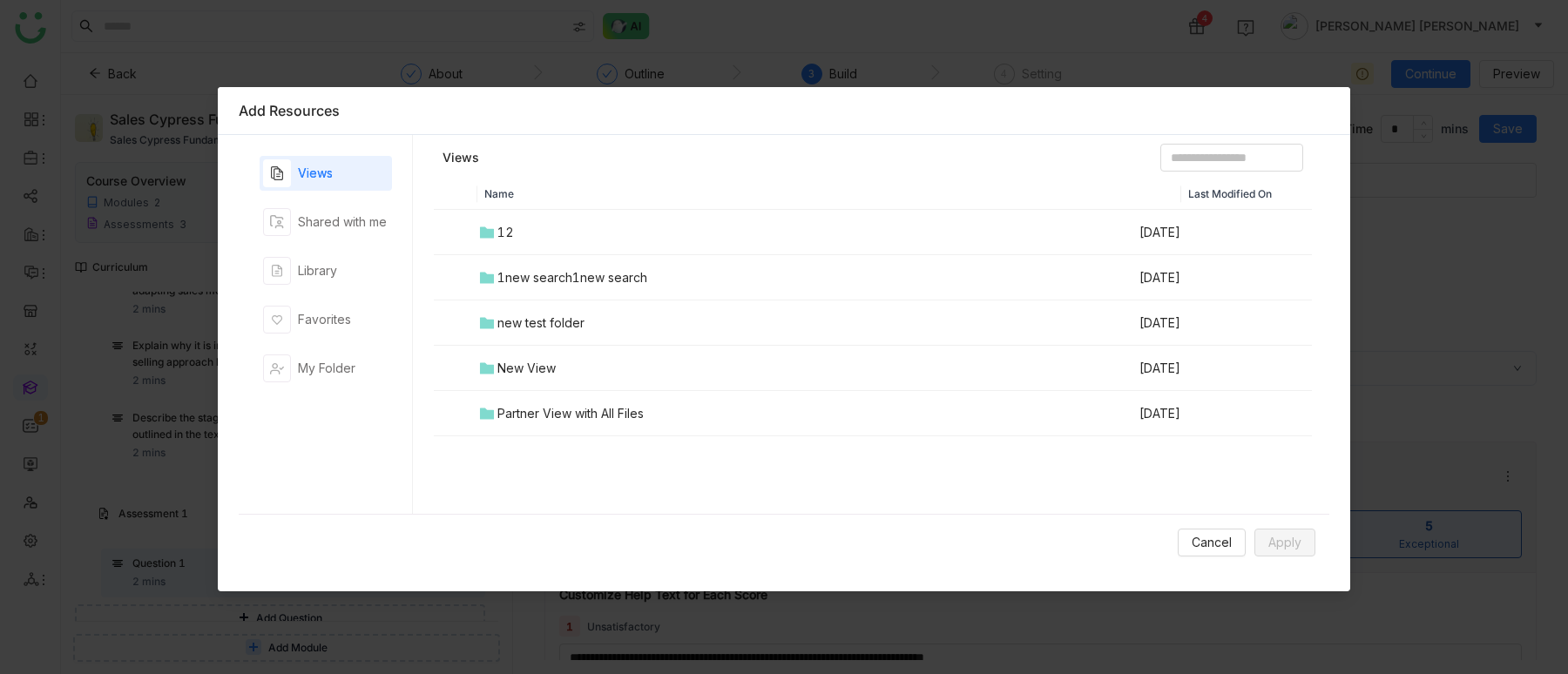
click at [495, 224] on td "12" at bounding box center [808, 232] width 661 height 45
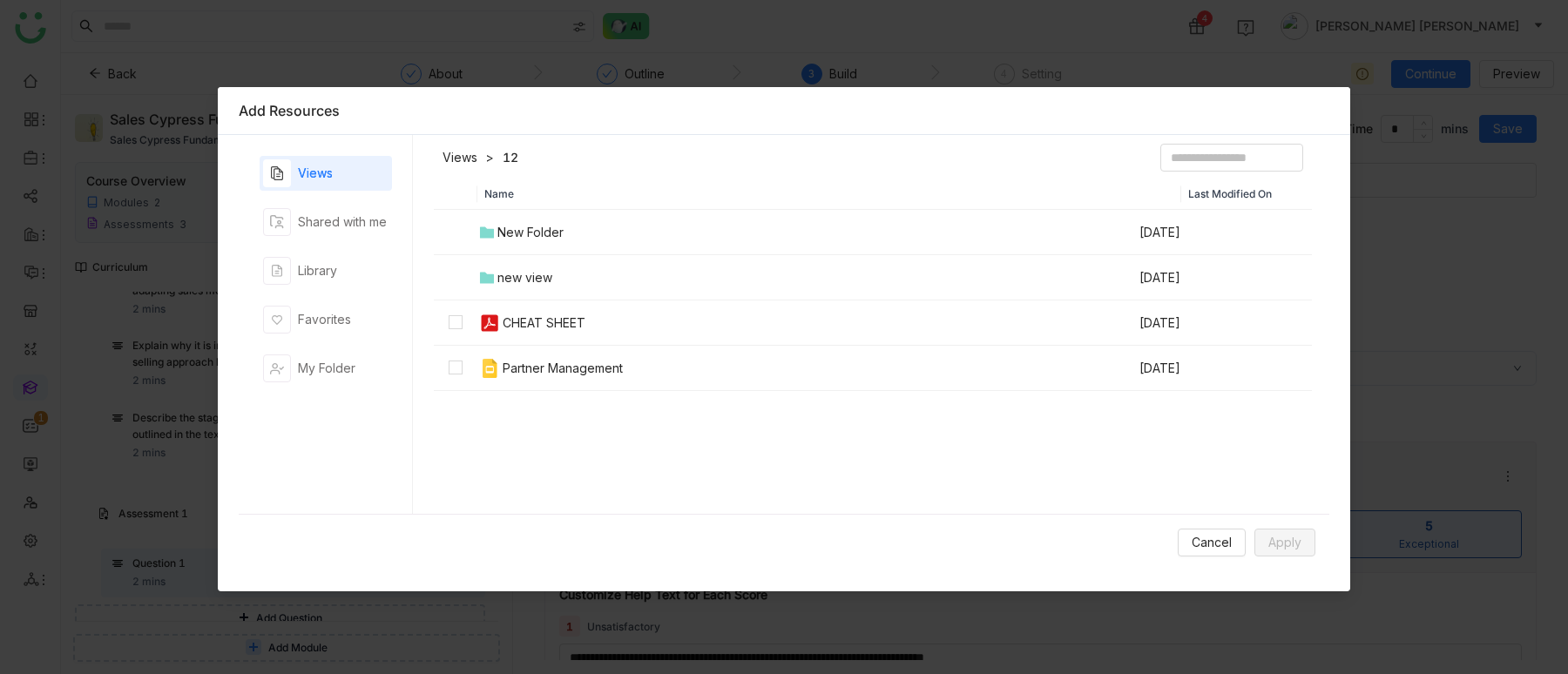
click at [520, 323] on div "CHEAT SHEET" at bounding box center [544, 322] width 83 height 19
click at [1281, 551] on span "Apply" at bounding box center [1284, 542] width 33 height 19
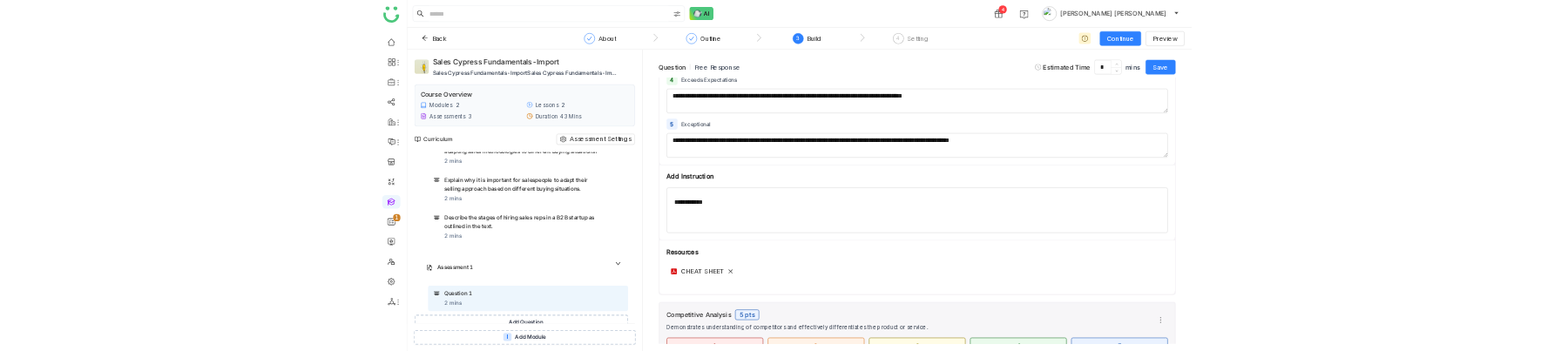
scroll to position [724, 0]
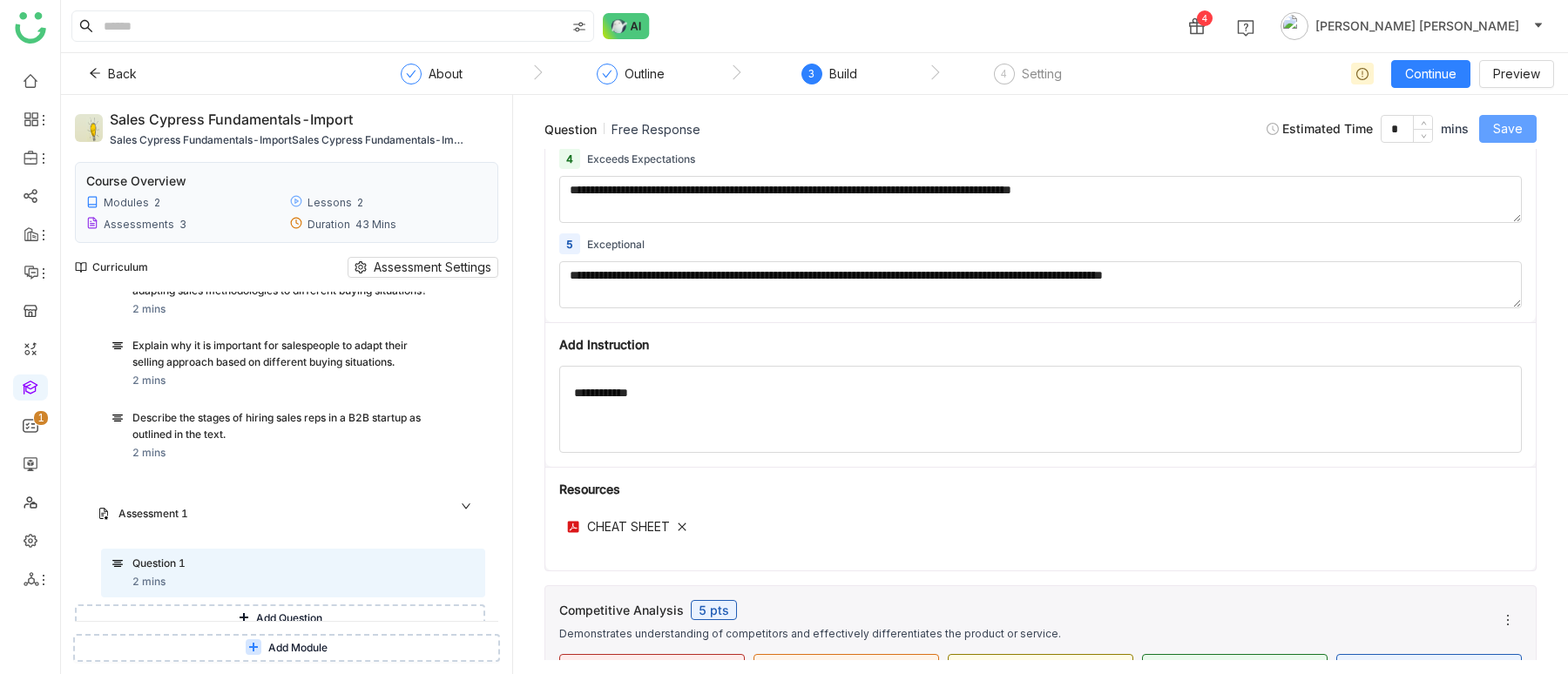
click at [1500, 127] on span "Save" at bounding box center [1507, 128] width 30 height 19
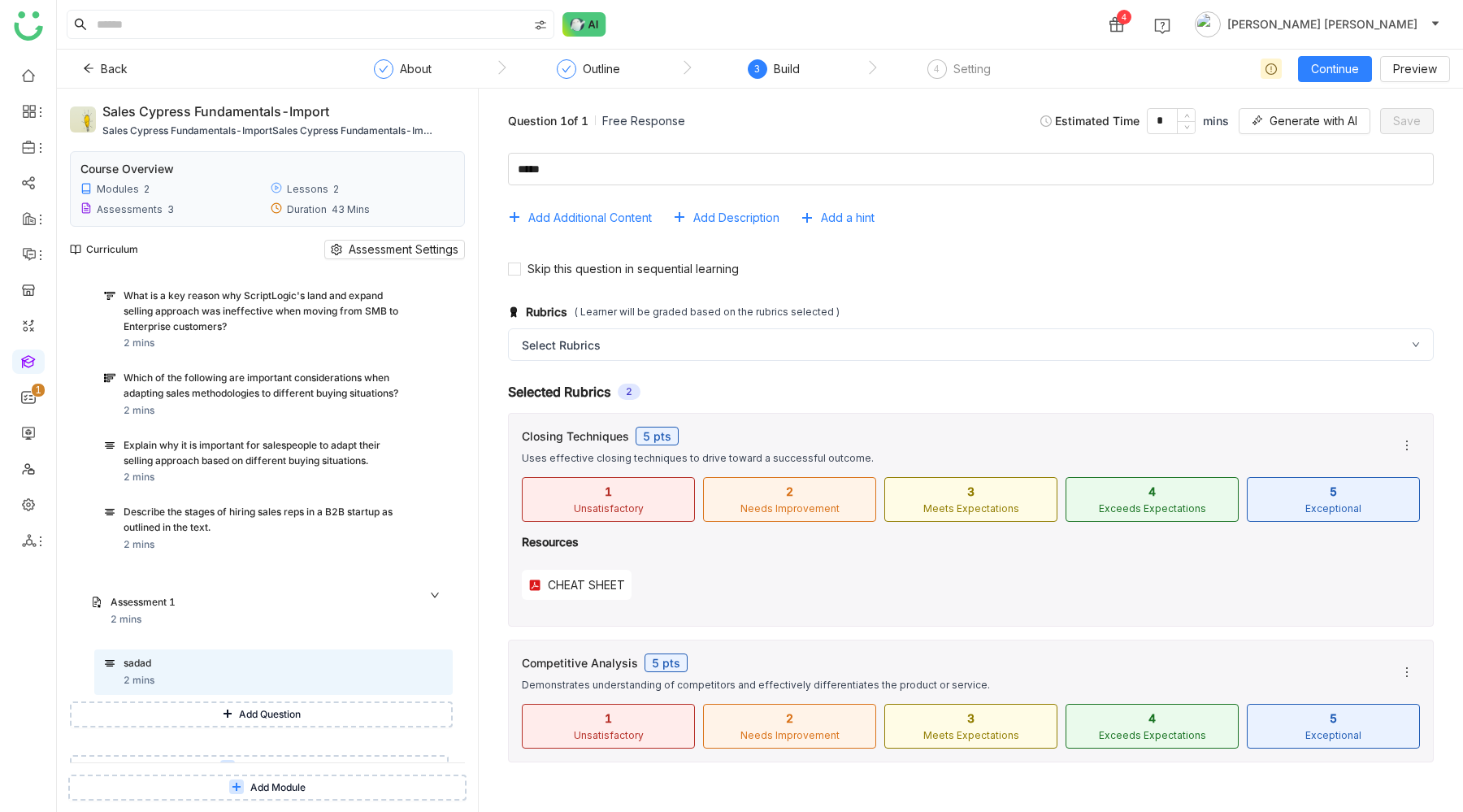
scroll to position [1200, 0]
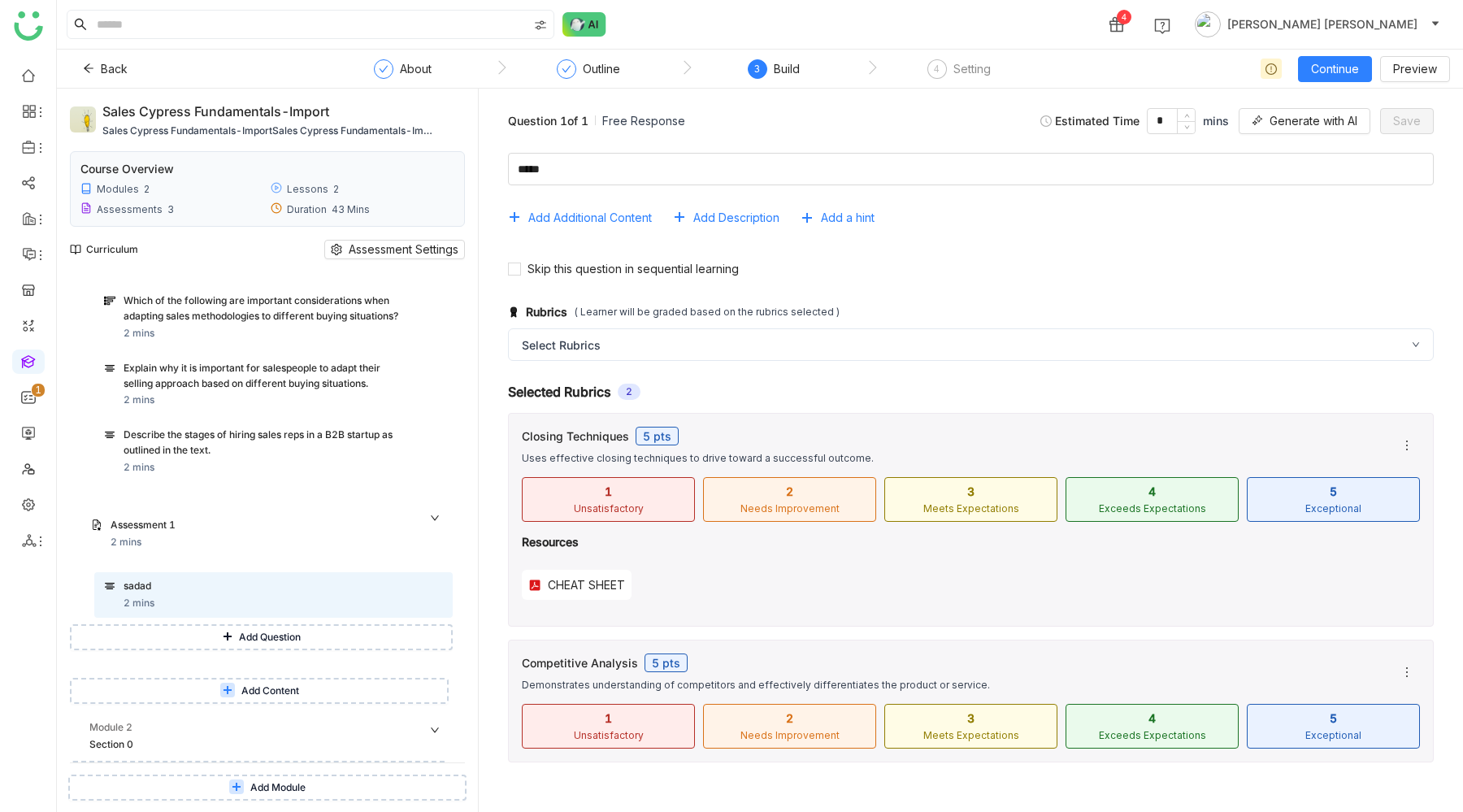
click at [274, 326] on span "Add Content" at bounding box center [270, 691] width 58 height 15
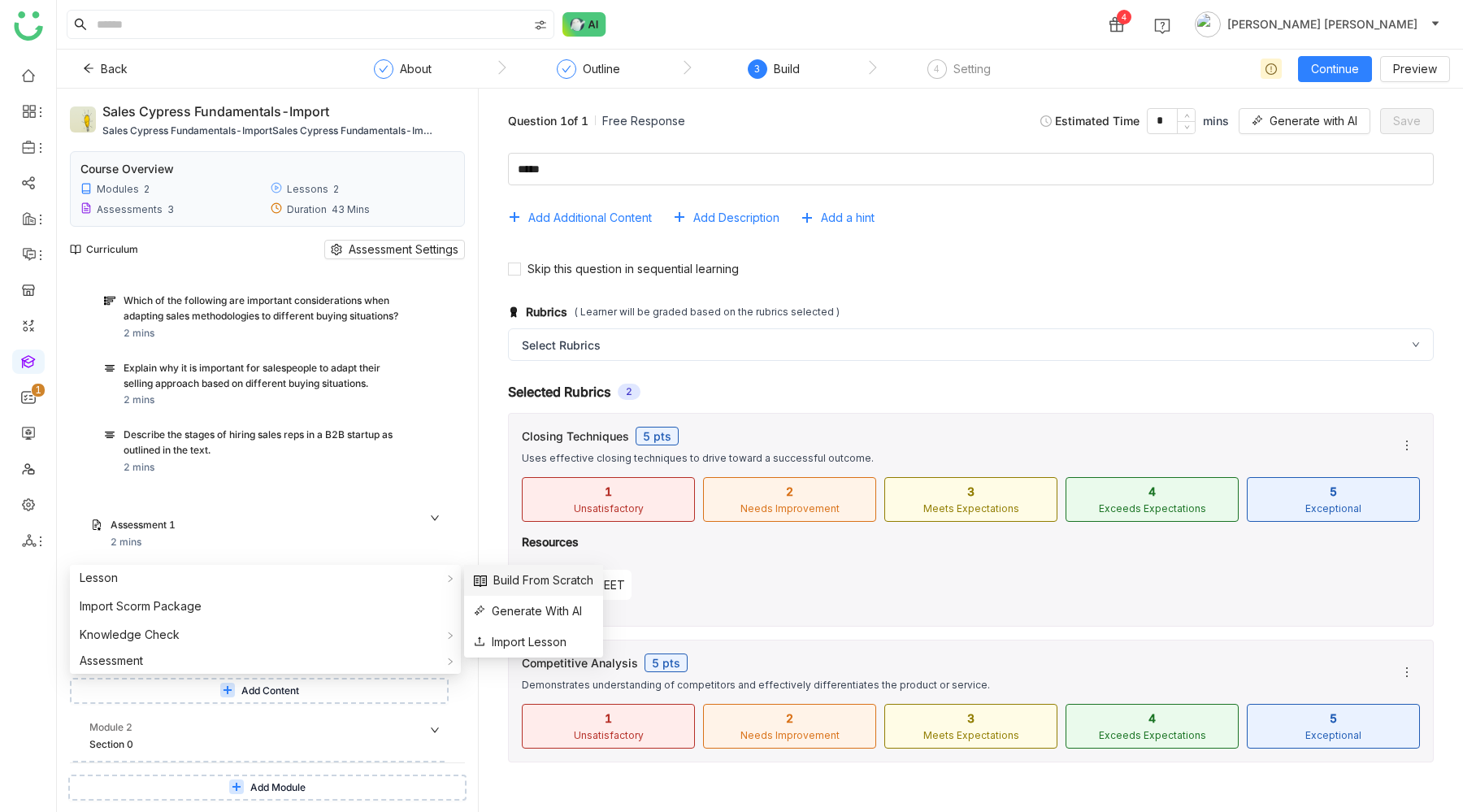
click at [525, 326] on span "Build From Scratch" at bounding box center [533, 579] width 120 height 18
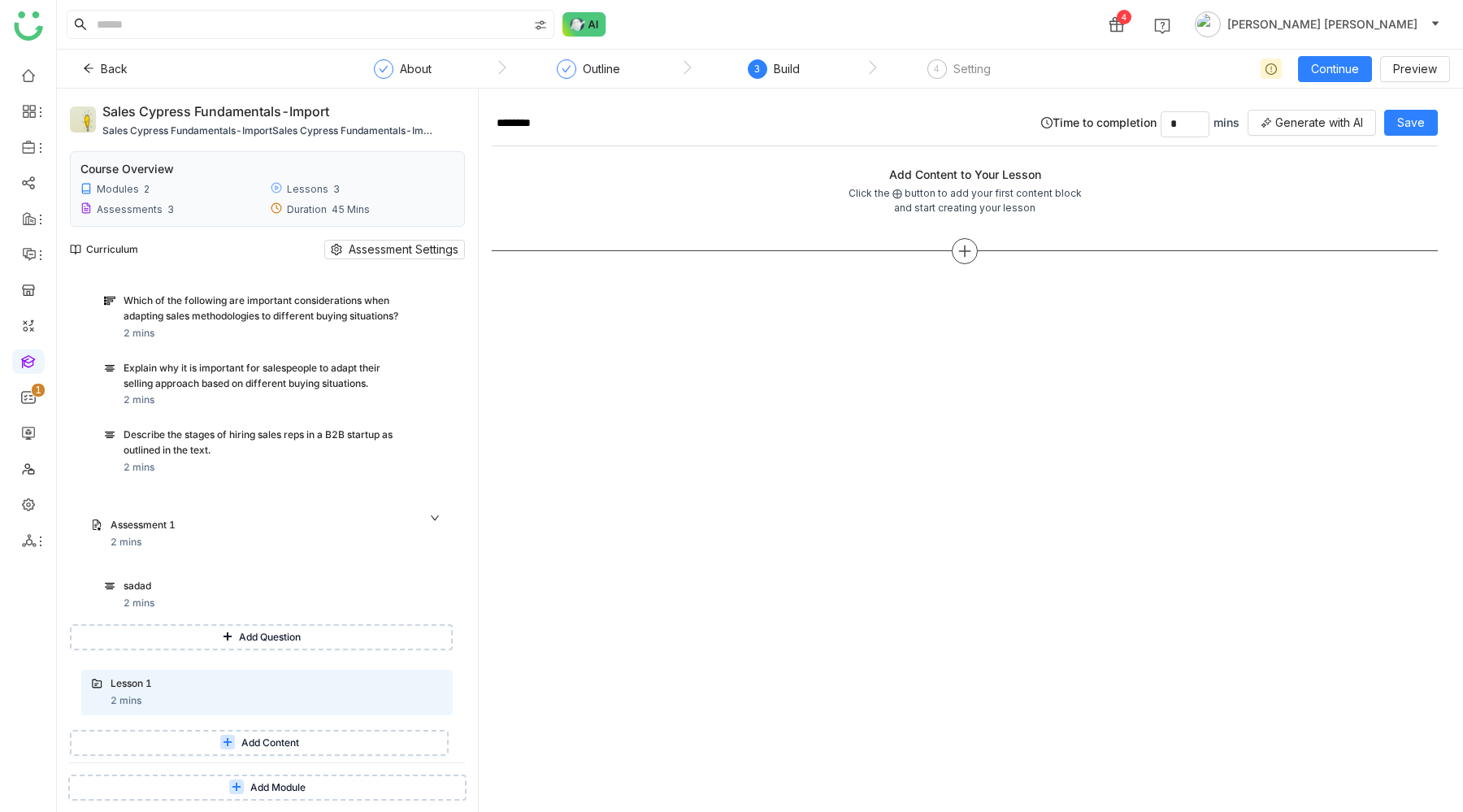
click at [972, 247] on icon at bounding box center [964, 250] width 14 height 14
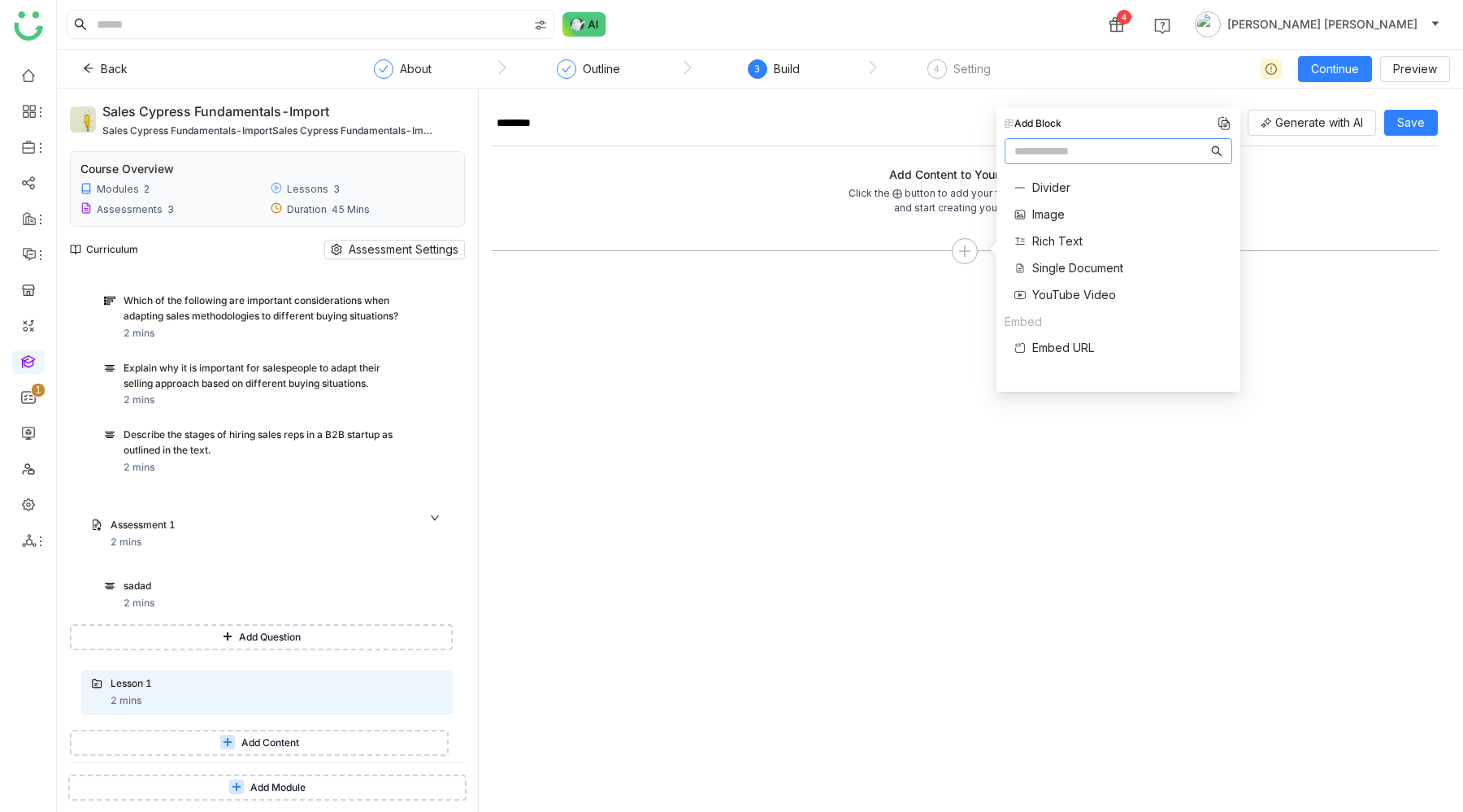
click at [1063, 267] on span "Single Document" at bounding box center [1078, 268] width 91 height 17
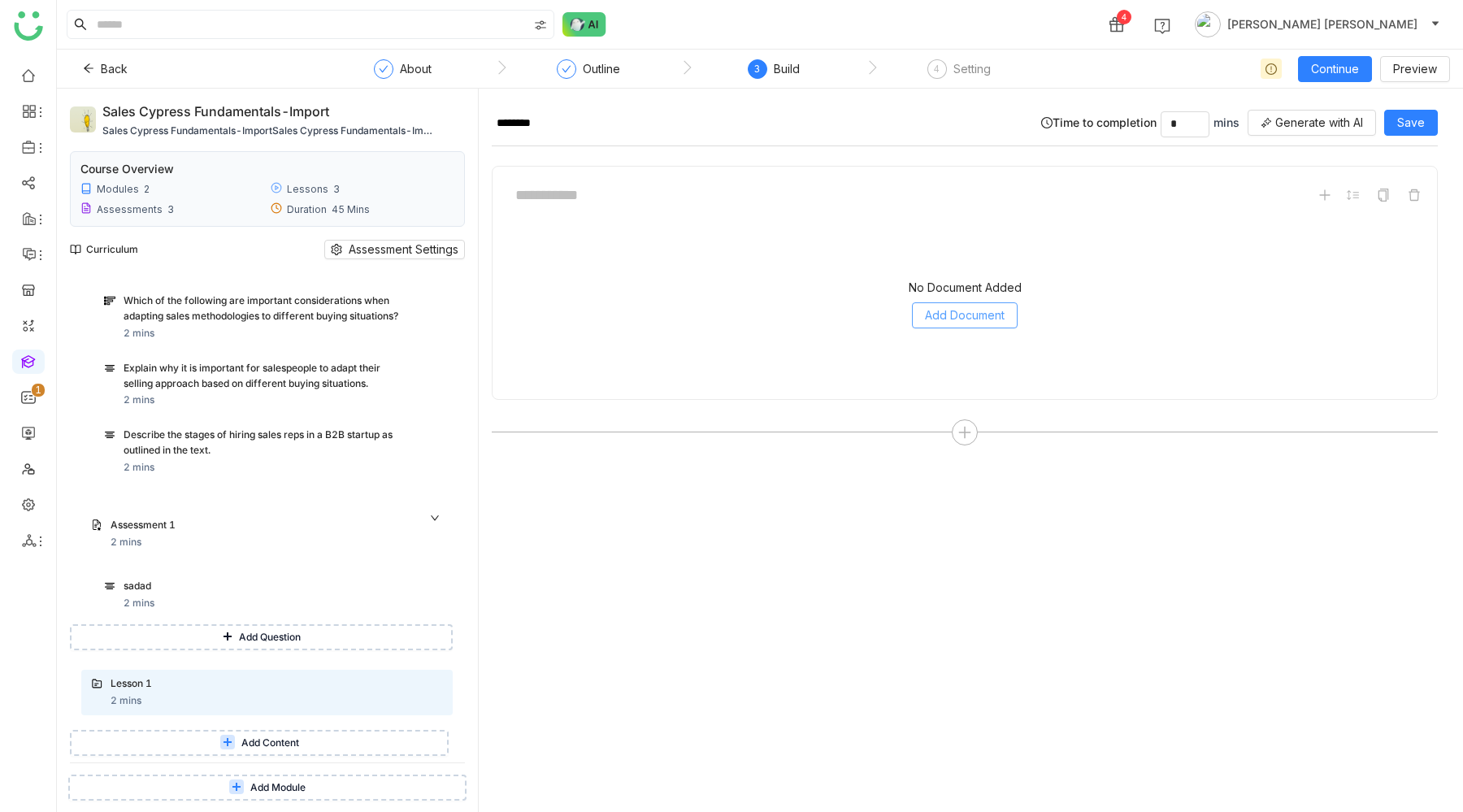
click at [952, 308] on span "Add Document" at bounding box center [964, 315] width 80 height 18
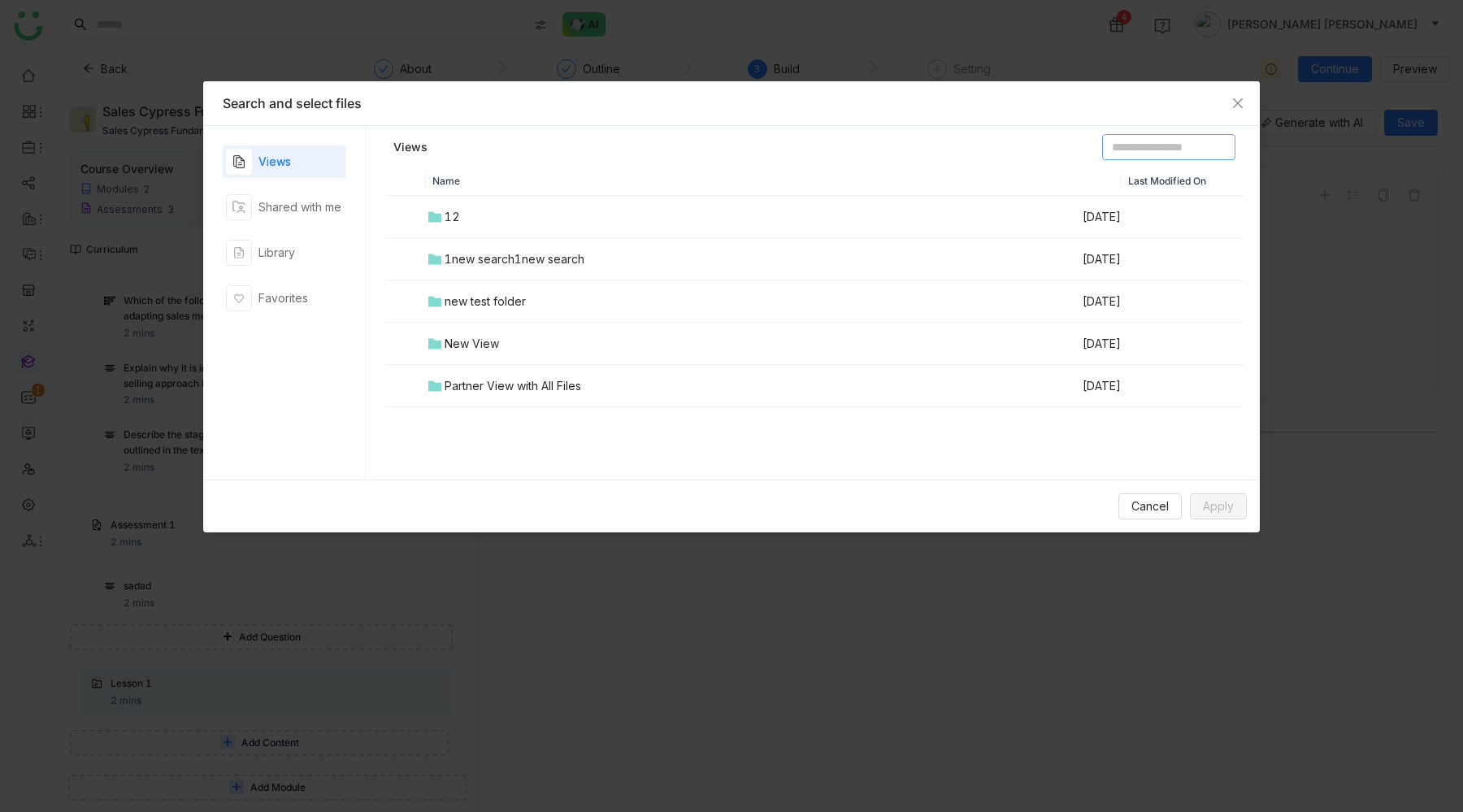
click at [1109, 146] on input at bounding box center [1168, 146] width 133 height 26
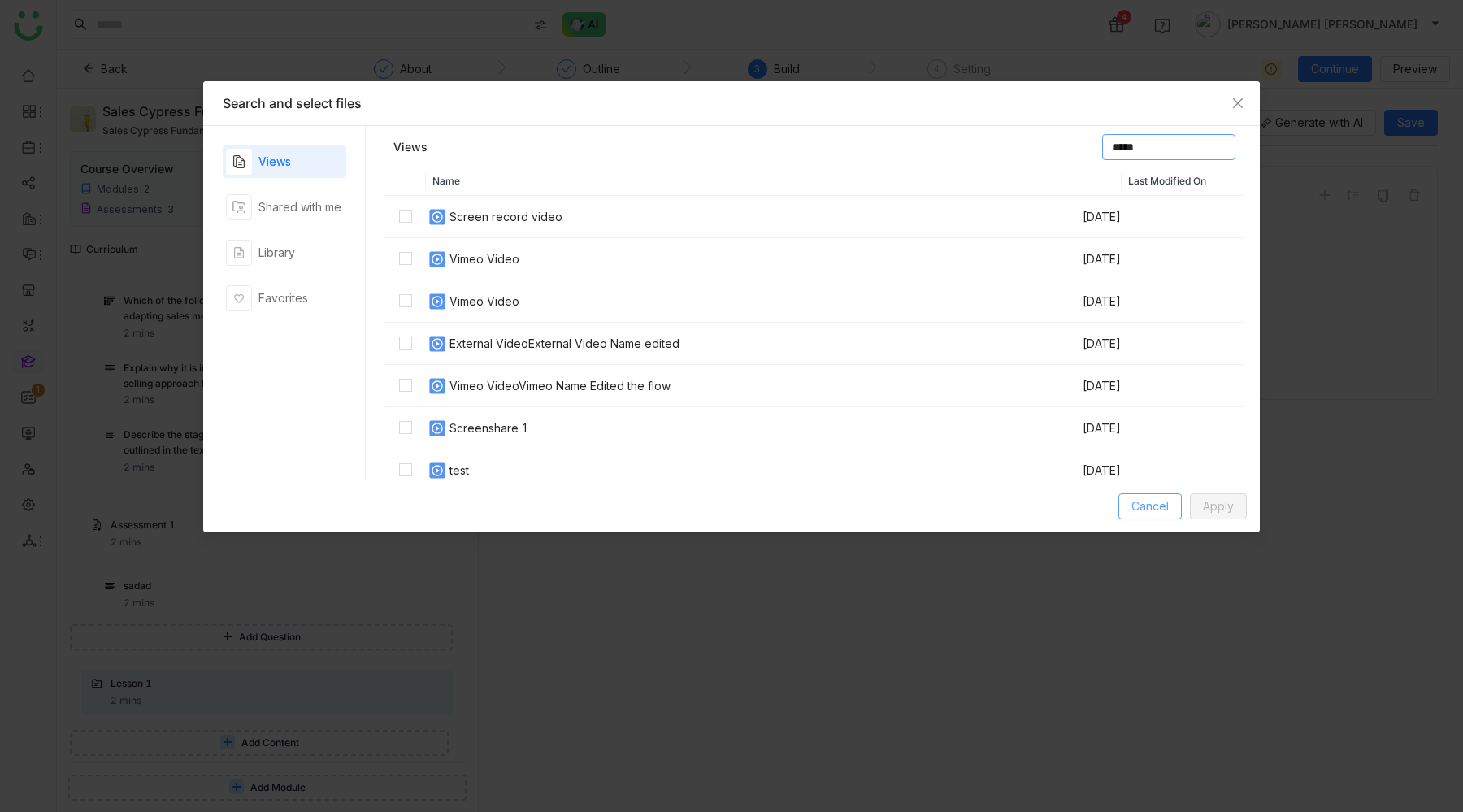
type input "*****"
click at [1146, 326] on span "Cancel" at bounding box center [1150, 506] width 38 height 18
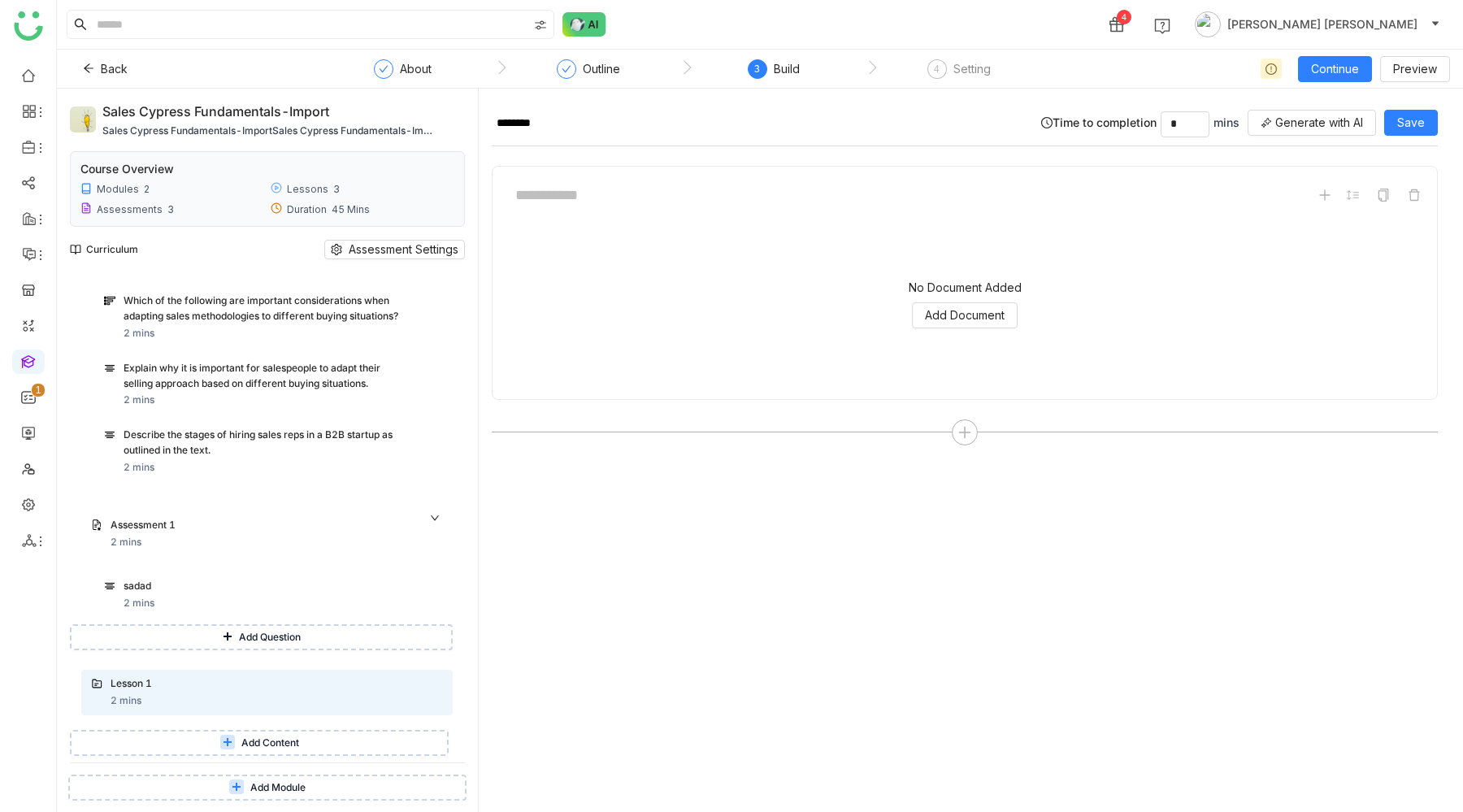
click at [646, 326] on div "******** Time to completion * mins Generate with AI Save No Document Added Add …" at bounding box center [965, 456] width 946 height 710
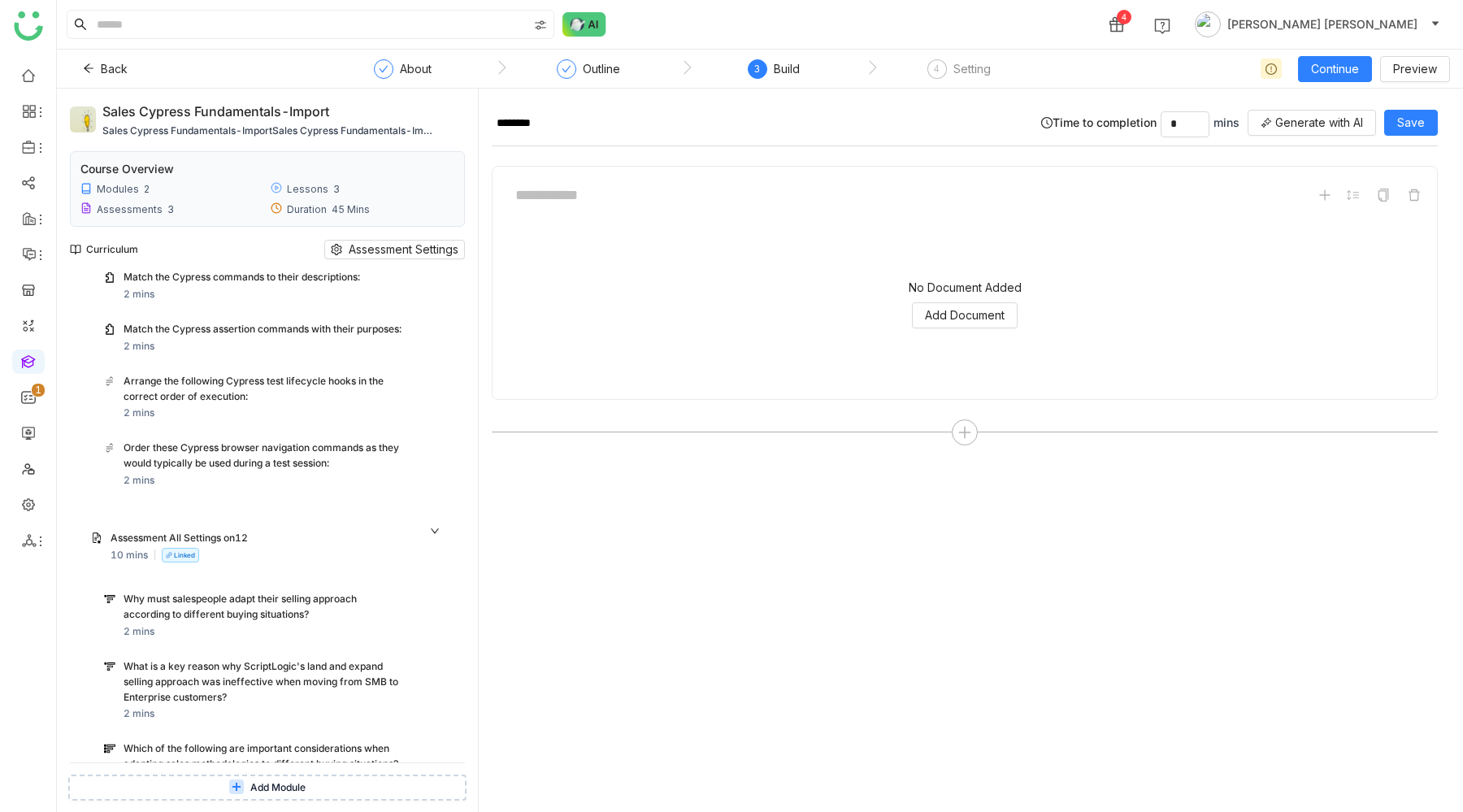
scroll to position [193, 0]
